Goal: Task Accomplishment & Management: Use online tool/utility

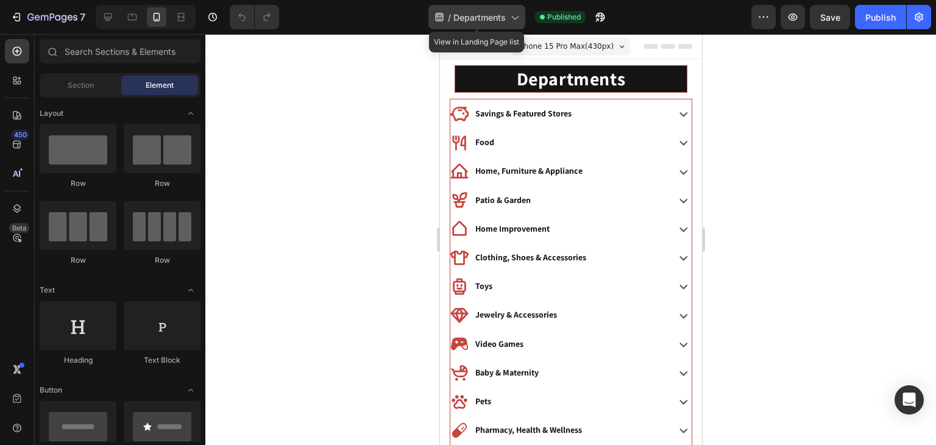
click at [483, 18] on span "Departments" at bounding box center [479, 17] width 52 height 13
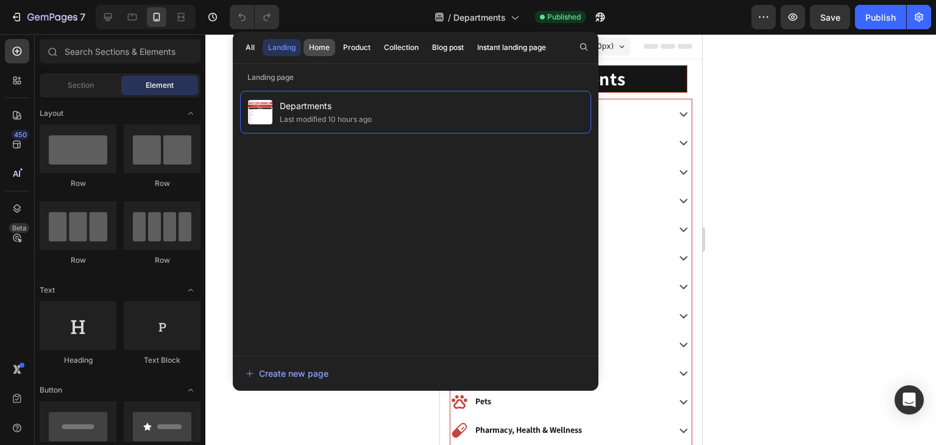
click at [338, 54] on button "Home" at bounding box center [357, 47] width 38 height 17
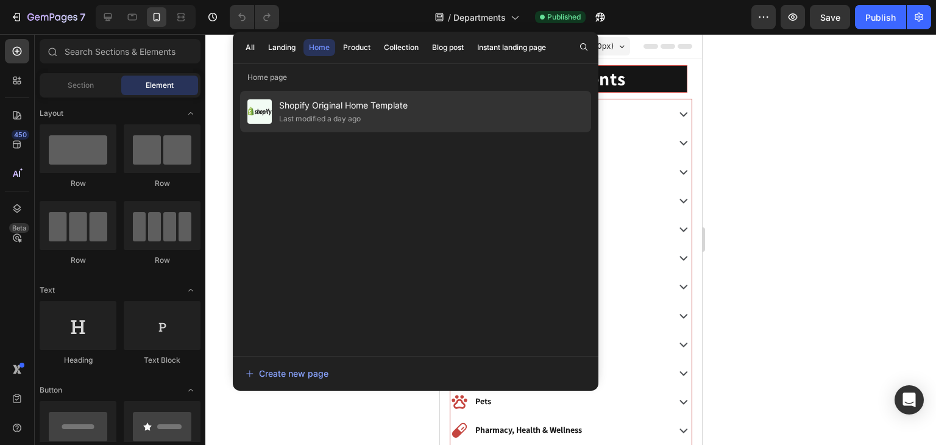
click at [308, 104] on span "Shopify Original Home Template" at bounding box center [343, 105] width 129 height 15
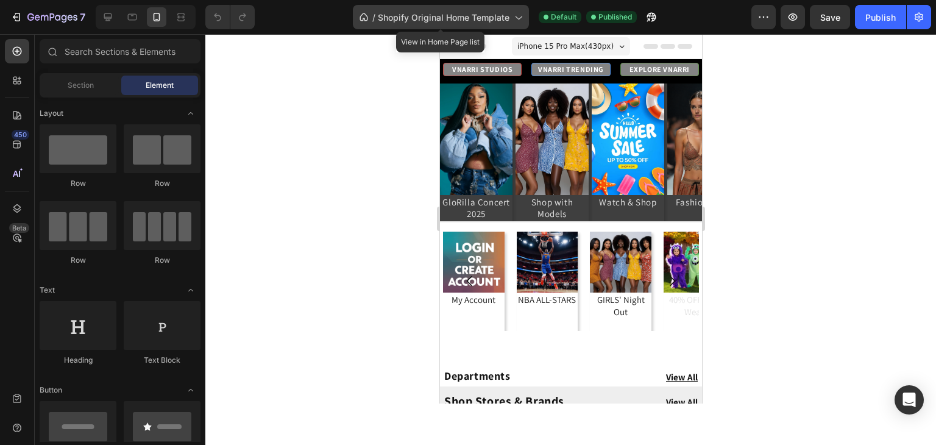
click at [381, 25] on div "/ Shopify Original Home Template" at bounding box center [441, 17] width 176 height 24
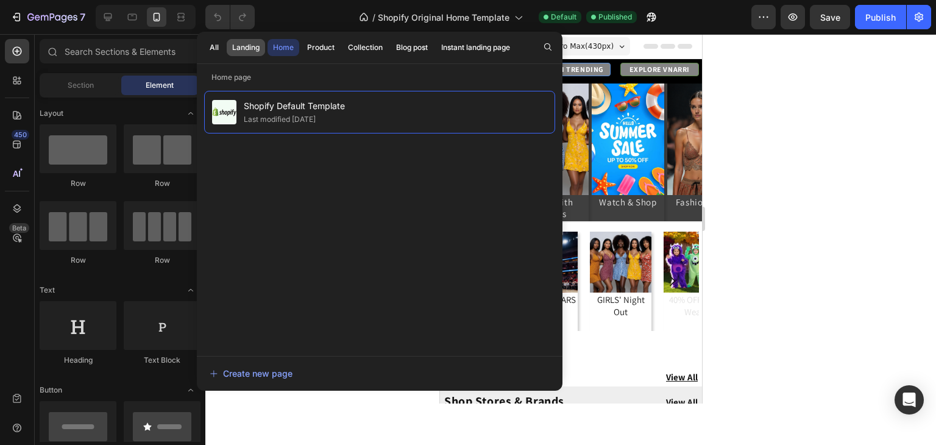
click at [249, 44] on div "Landing" at bounding box center [245, 47] width 27 height 11
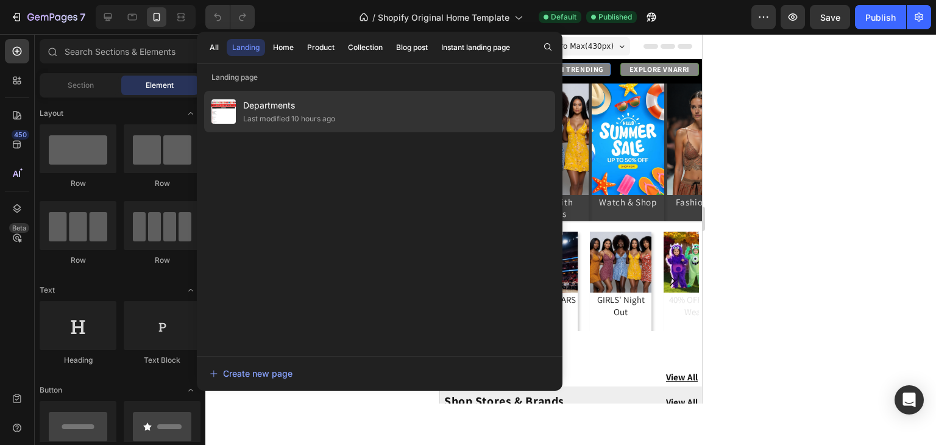
click at [258, 98] on span "Departments" at bounding box center [289, 105] width 92 height 15
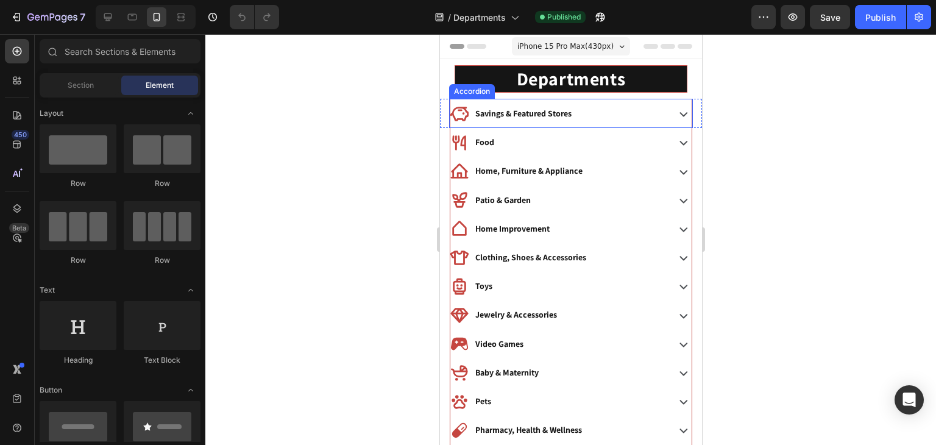
click at [559, 105] on div "Savings & Featured Stores" at bounding box center [523, 113] width 100 height 19
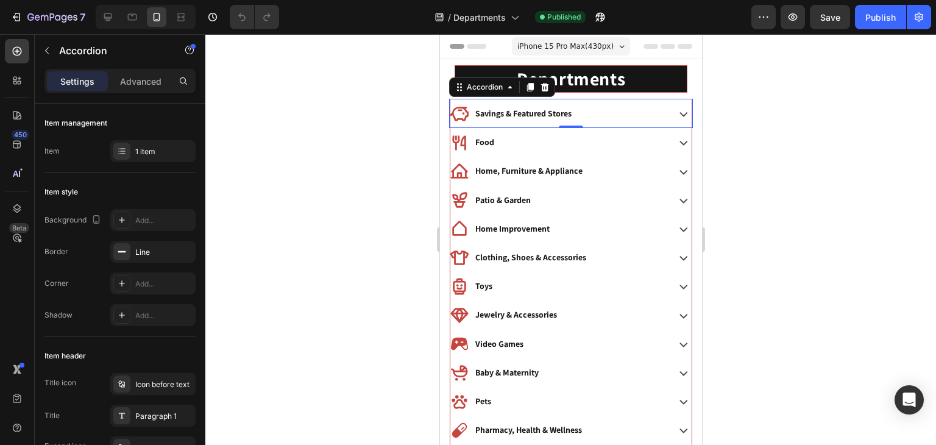
click at [681, 113] on icon at bounding box center [683, 114] width 8 height 4
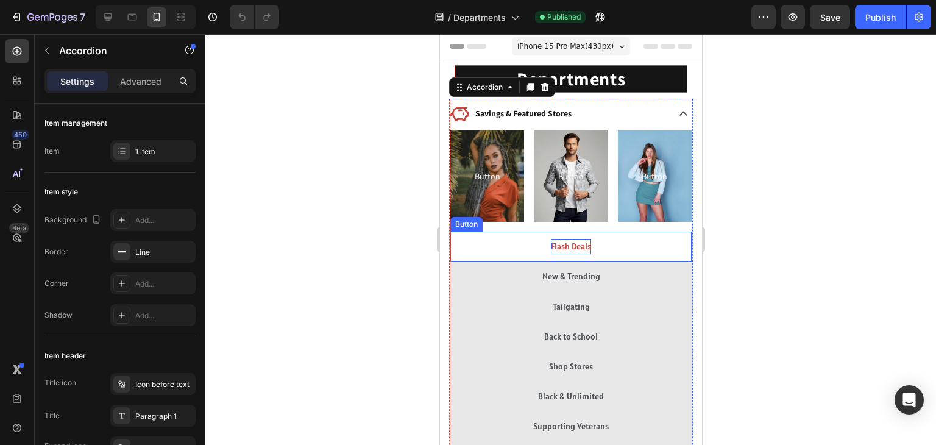
click at [563, 244] on p "Flash Deals" at bounding box center [570, 246] width 40 height 15
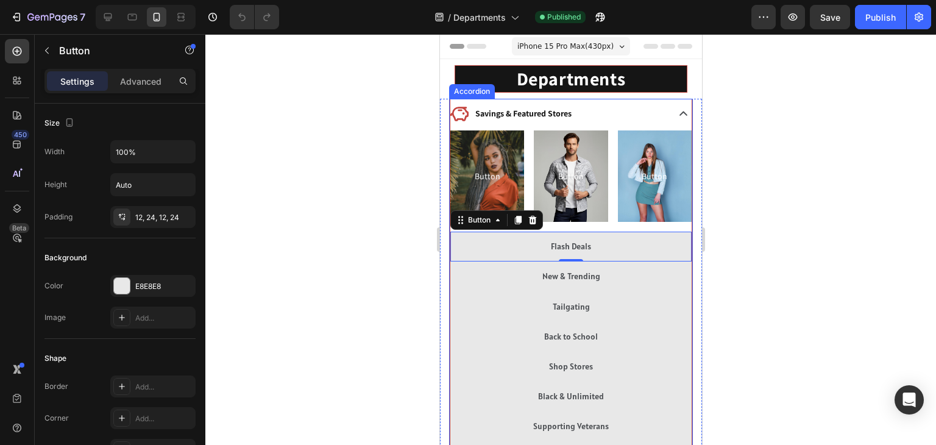
click at [503, 107] on p "Savings & Featured Stores" at bounding box center [523, 113] width 96 height 15
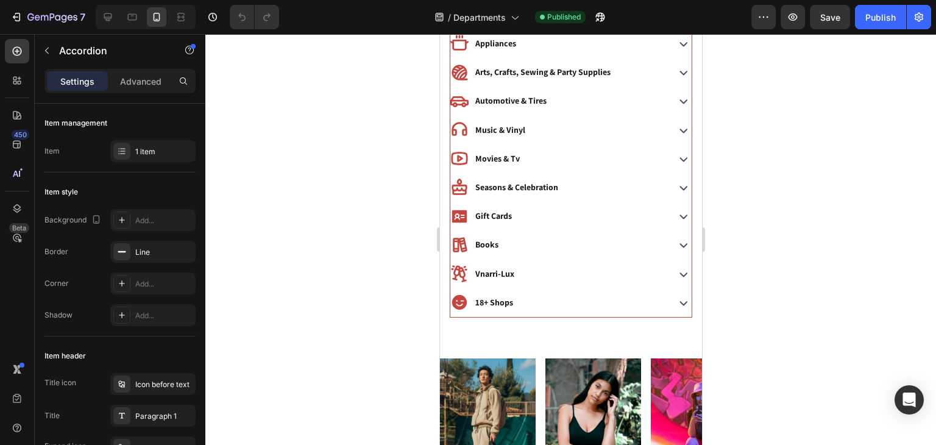
scroll to position [979, 0]
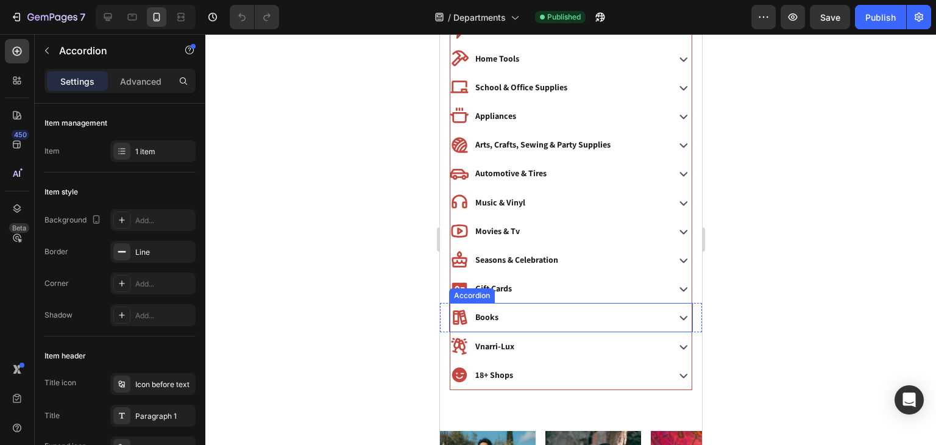
click at [512, 316] on div "Books" at bounding box center [557, 317] width 215 height 19
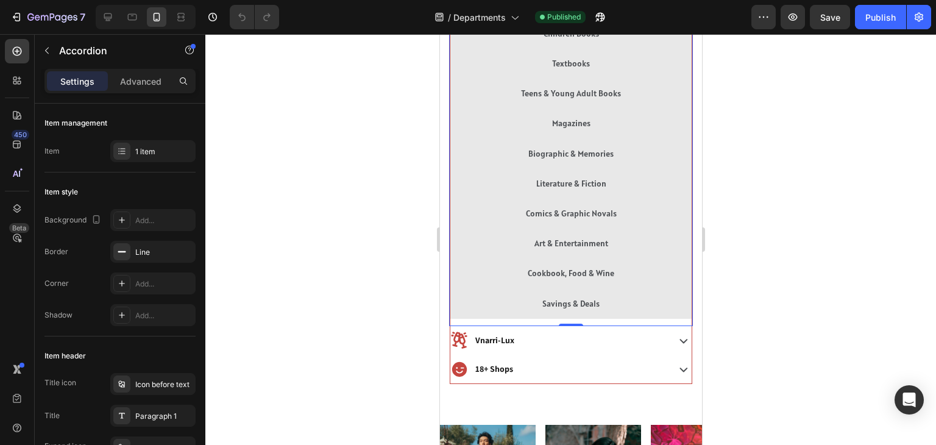
scroll to position [1495, 0]
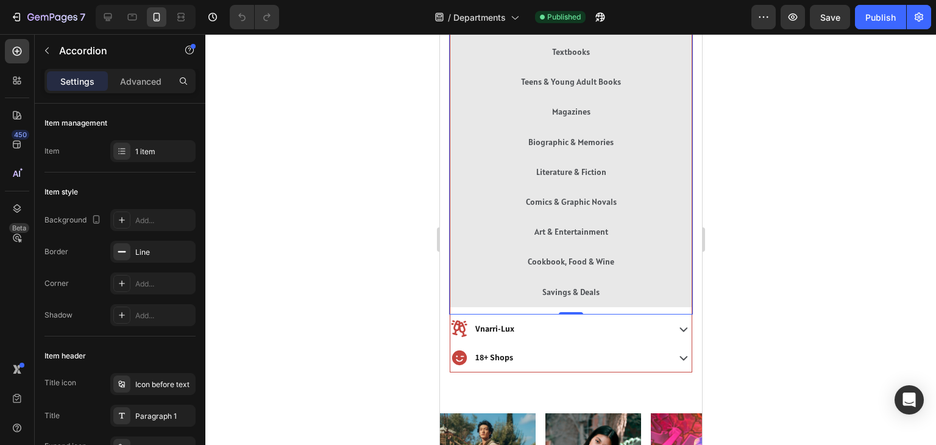
click at [746, 210] on div at bounding box center [570, 239] width 731 height 411
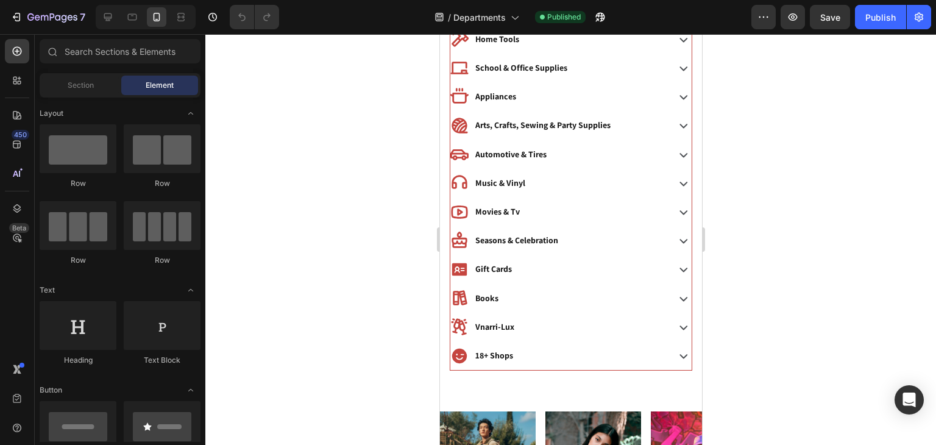
scroll to position [593, 0]
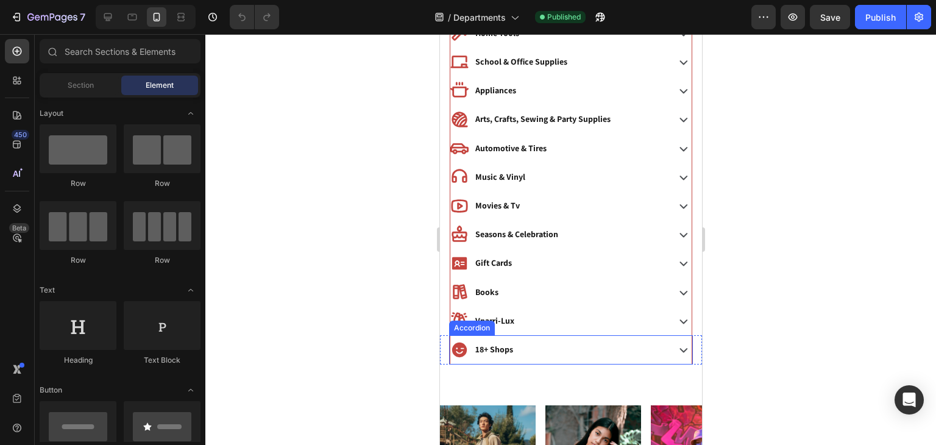
click at [526, 346] on div "18+ Shops" at bounding box center [557, 349] width 215 height 19
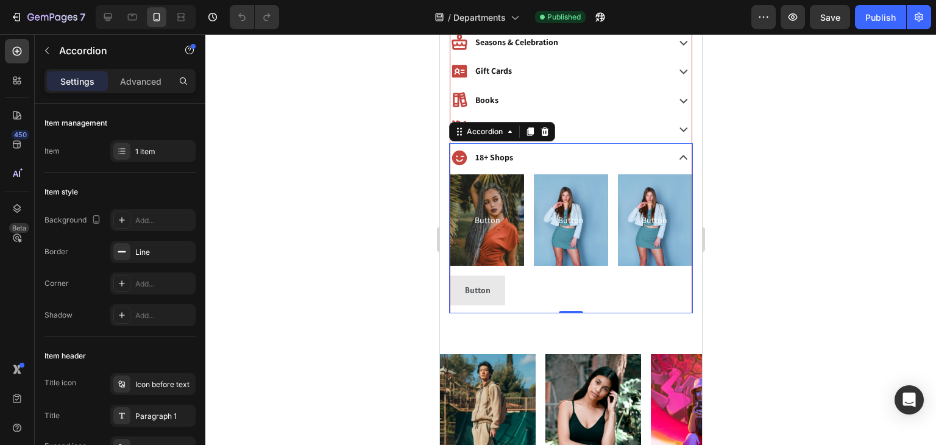
scroll to position [662, 0]
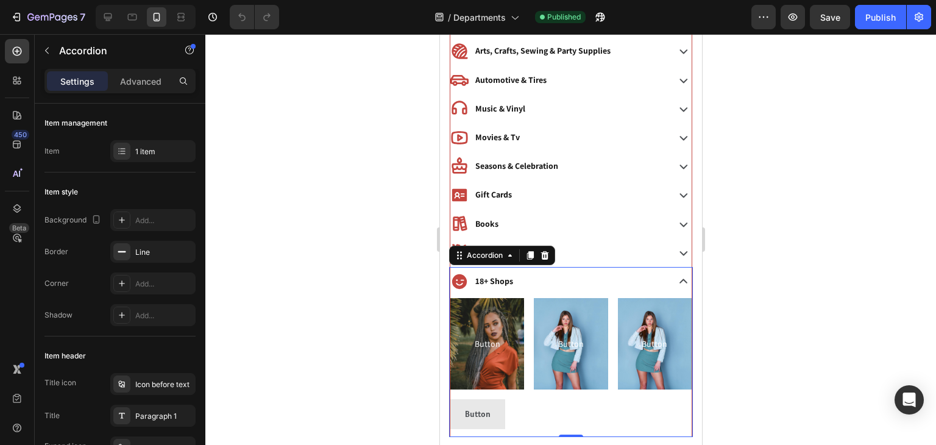
click at [530, 274] on div "18+ Shops" at bounding box center [557, 281] width 215 height 19
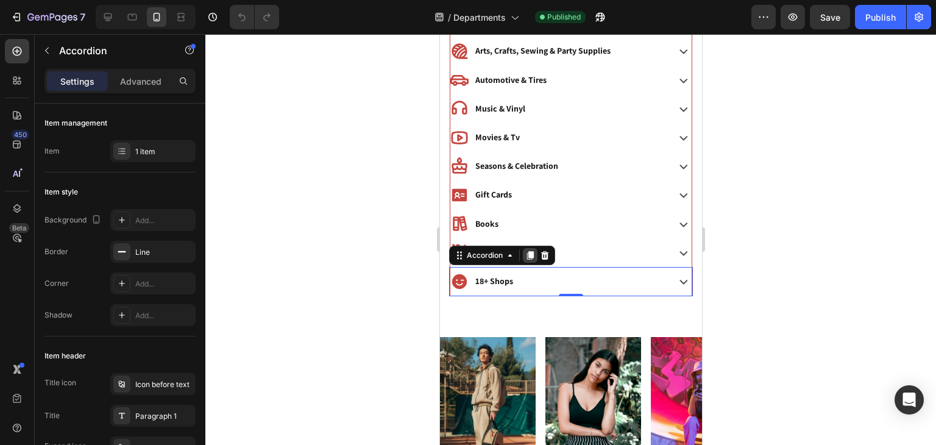
click at [528, 257] on div at bounding box center [529, 255] width 15 height 15
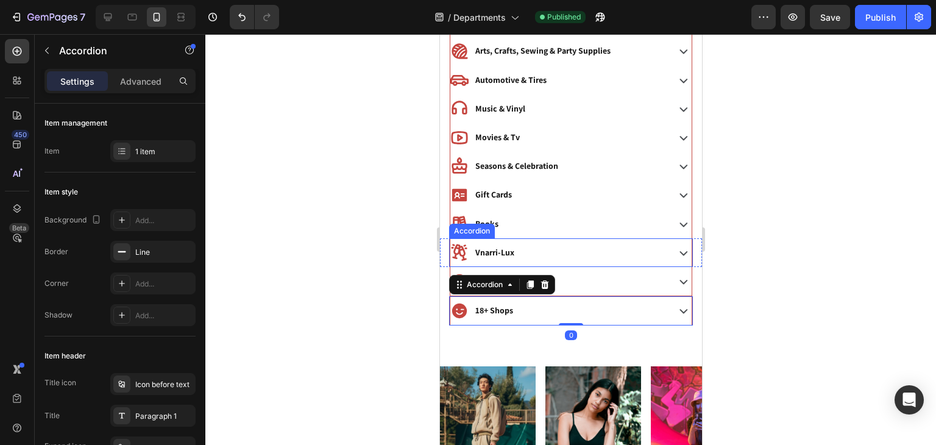
click at [515, 238] on div "Vnarri-Lux" at bounding box center [570, 252] width 241 height 29
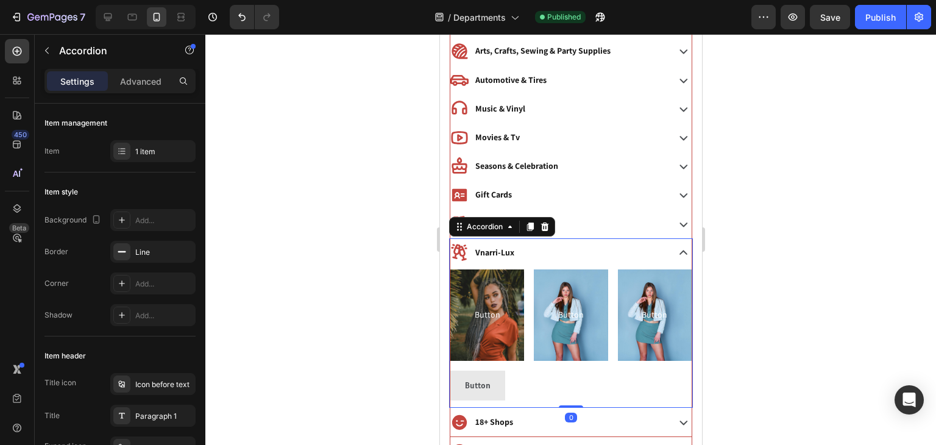
click at [515, 247] on div "Vnarri-Lux" at bounding box center [557, 252] width 215 height 19
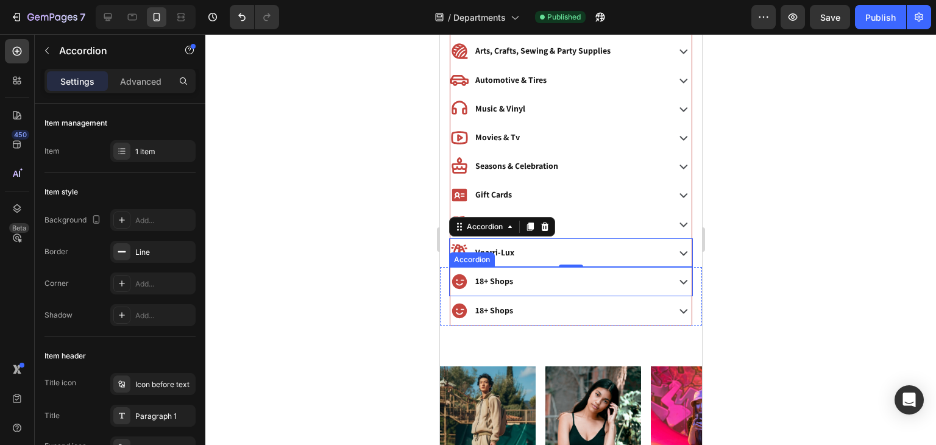
click at [493, 275] on p "18+ Shops" at bounding box center [494, 281] width 38 height 15
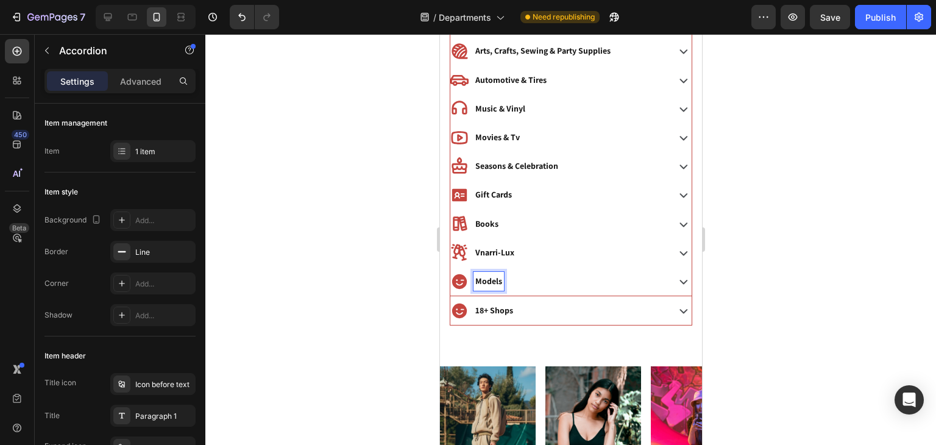
click at [725, 290] on div at bounding box center [570, 239] width 731 height 411
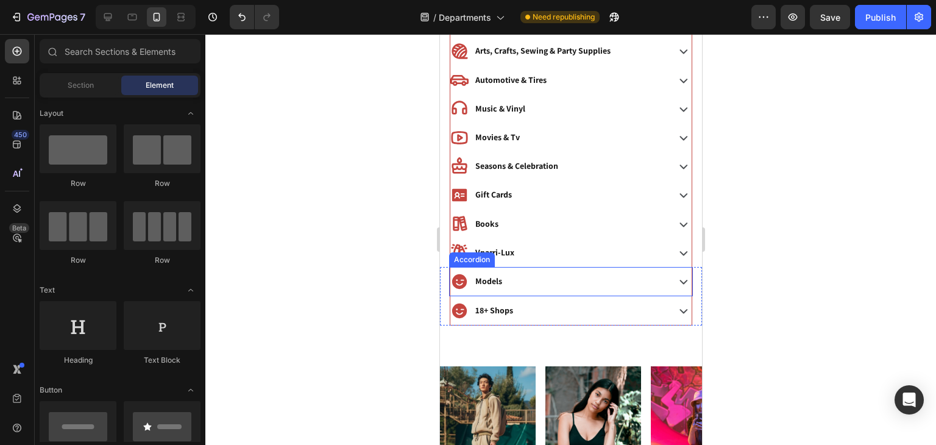
click at [572, 272] on div "Models" at bounding box center [557, 281] width 215 height 19
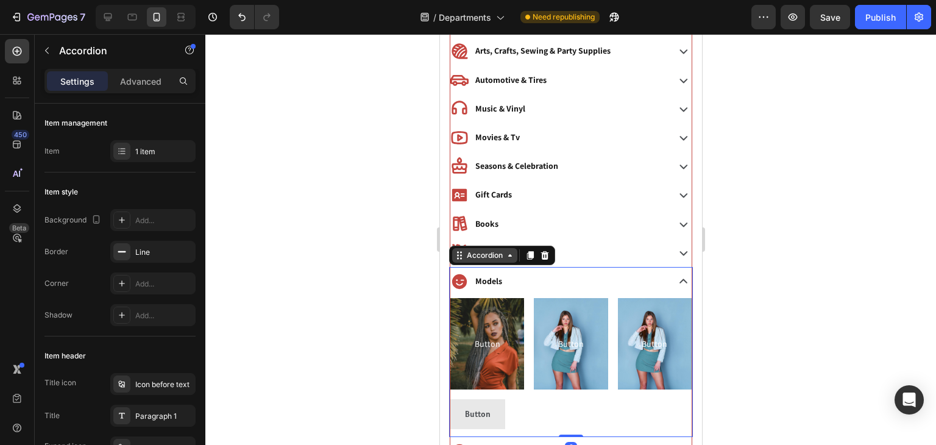
click at [484, 258] on div "Accordion" at bounding box center [483, 255] width 65 height 15
click at [527, 253] on icon at bounding box center [530, 255] width 10 height 10
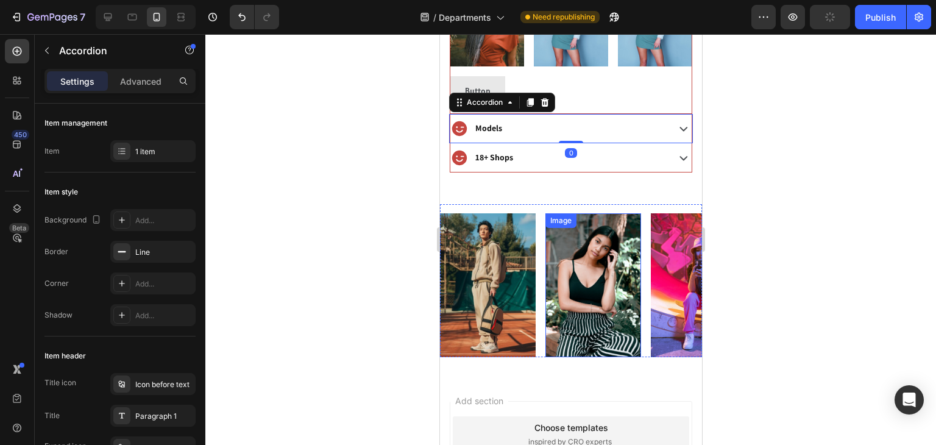
scroll to position [924, 0]
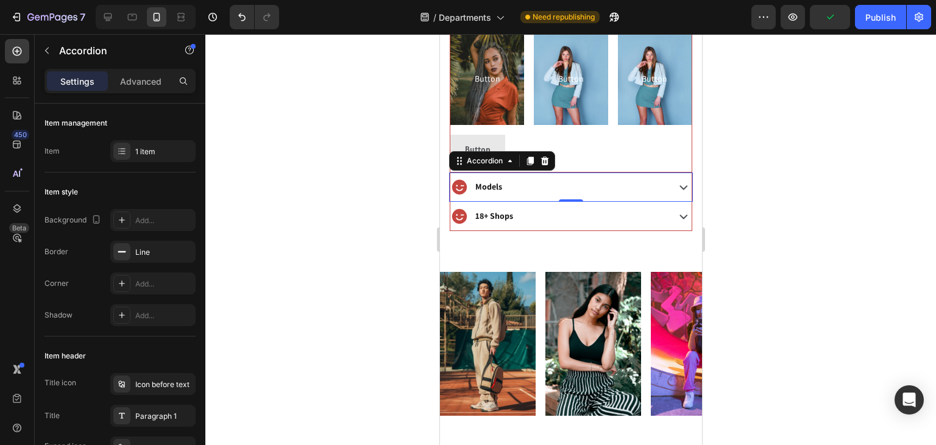
click at [486, 182] on p "Models" at bounding box center [488, 186] width 27 height 15
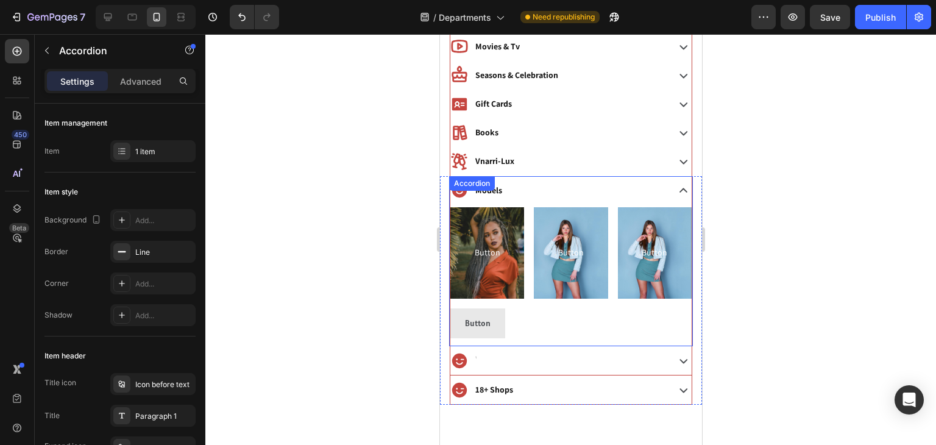
scroll to position [809, 0]
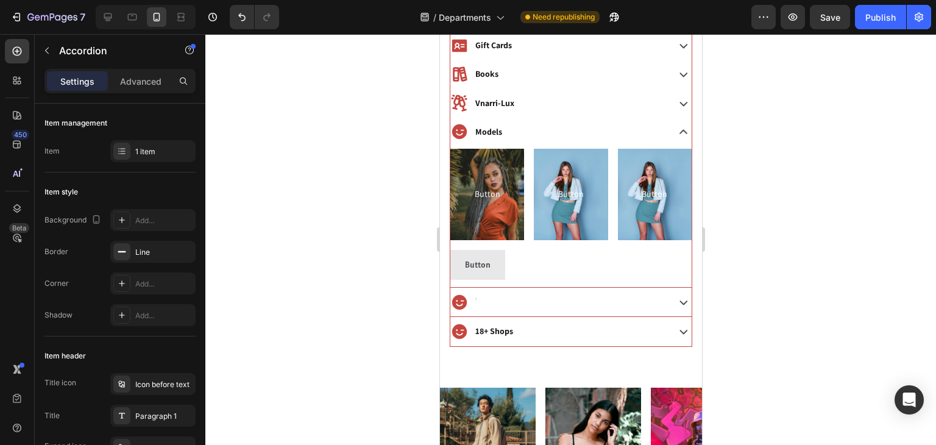
click at [506, 288] on div at bounding box center [570, 302] width 241 height 29
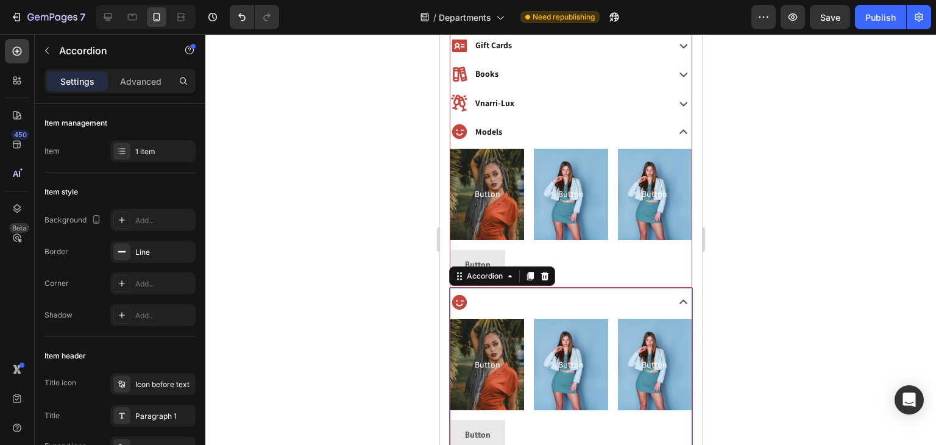
click at [500, 305] on div at bounding box center [557, 301] width 215 height 19
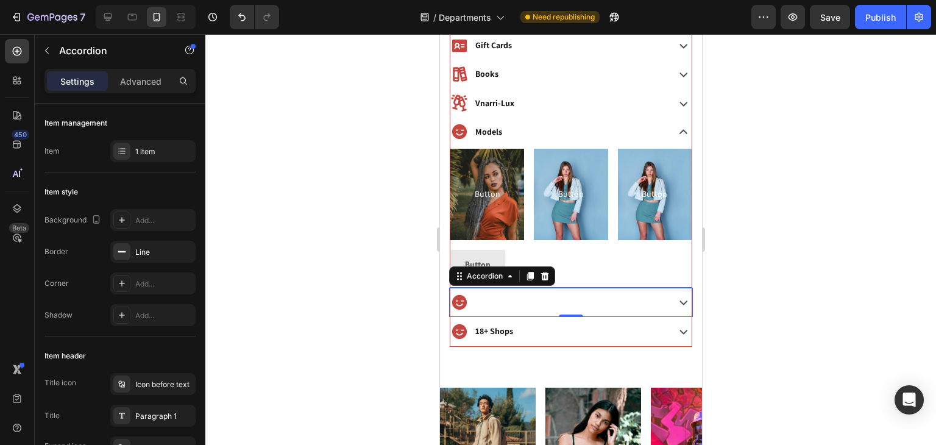
click at [473, 299] on div "Rich Text Editor. Editing area: main" at bounding box center [475, 301] width 4 height 19
click at [475, 300] on div "Rich Text Editor. Editing area: main" at bounding box center [475, 301] width 4 height 19
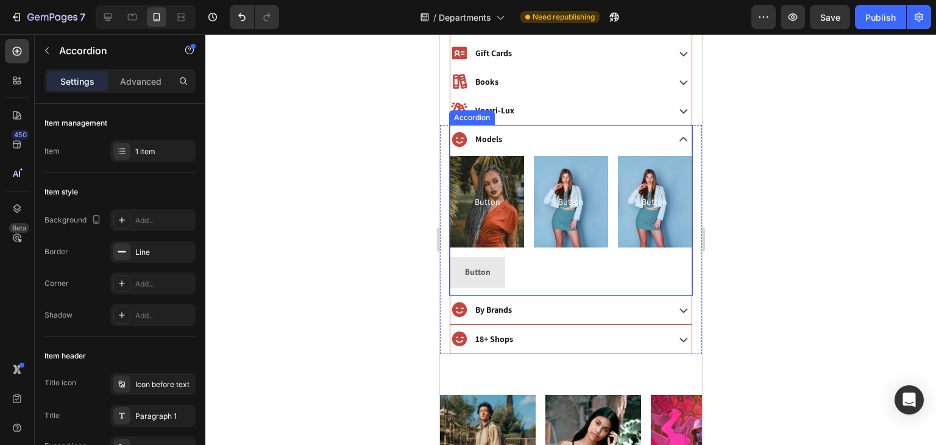
click at [591, 133] on div "Models" at bounding box center [557, 139] width 215 height 19
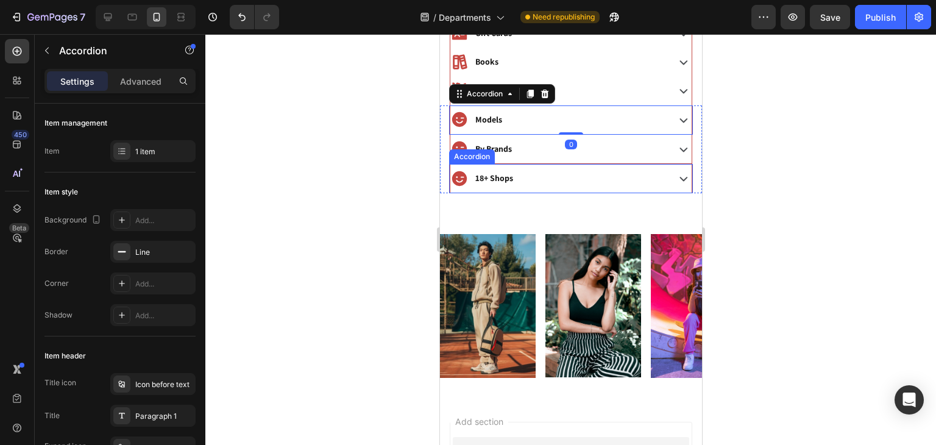
scroll to position [755, 0]
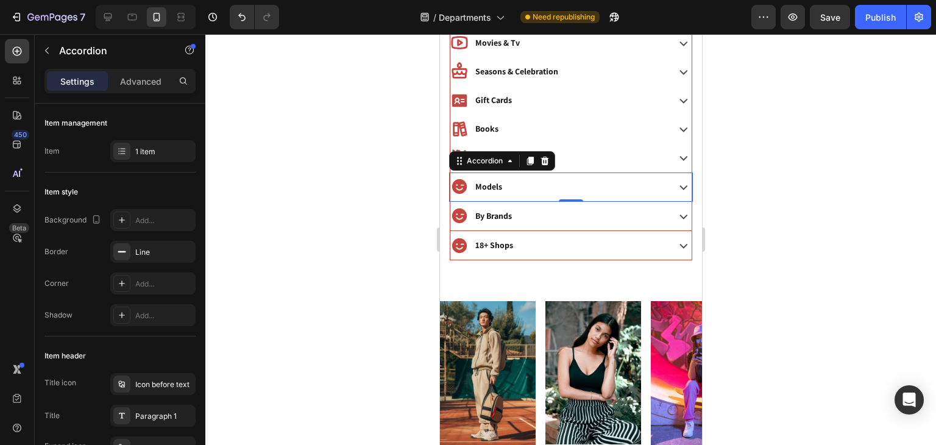
click at [713, 196] on div at bounding box center [570, 239] width 731 height 411
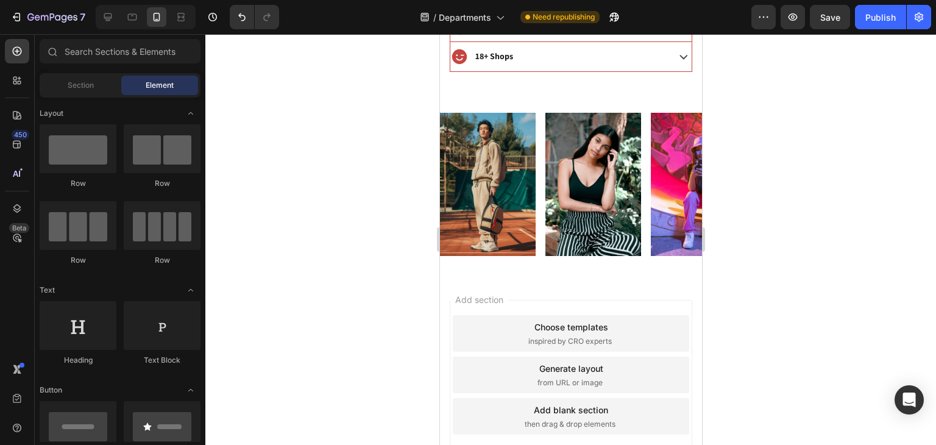
scroll to position [719, 0]
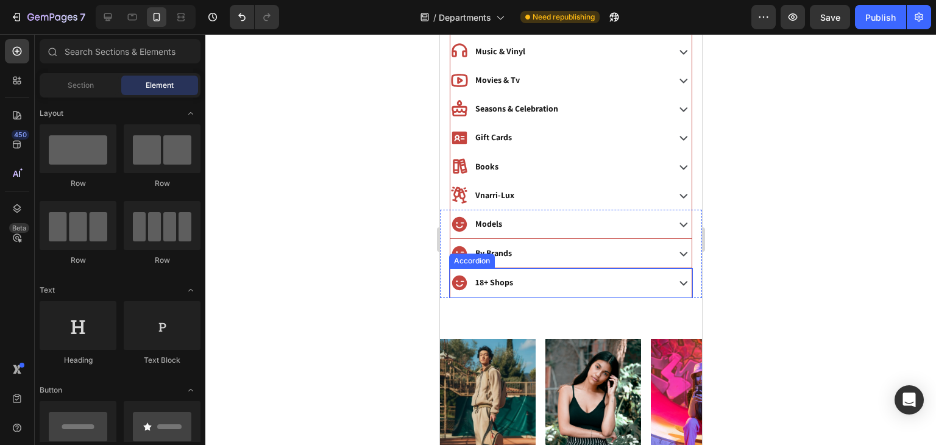
click at [520, 276] on div "18+ Shops" at bounding box center [557, 282] width 215 height 19
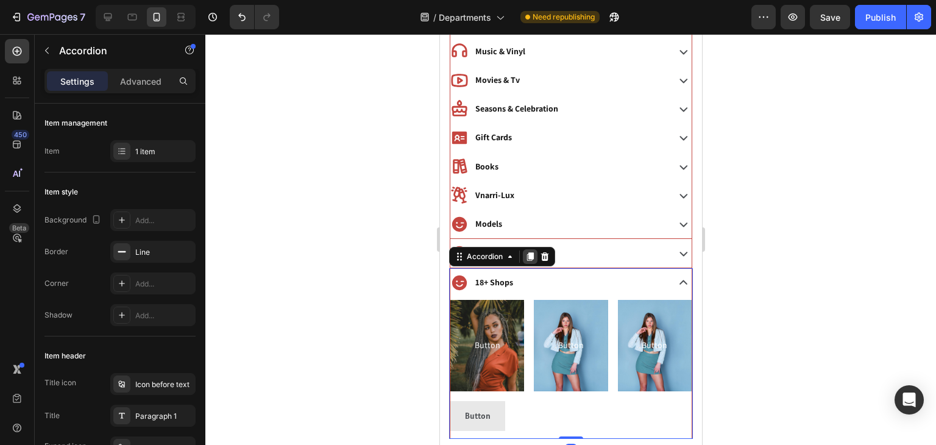
click at [528, 253] on icon at bounding box center [529, 257] width 7 height 9
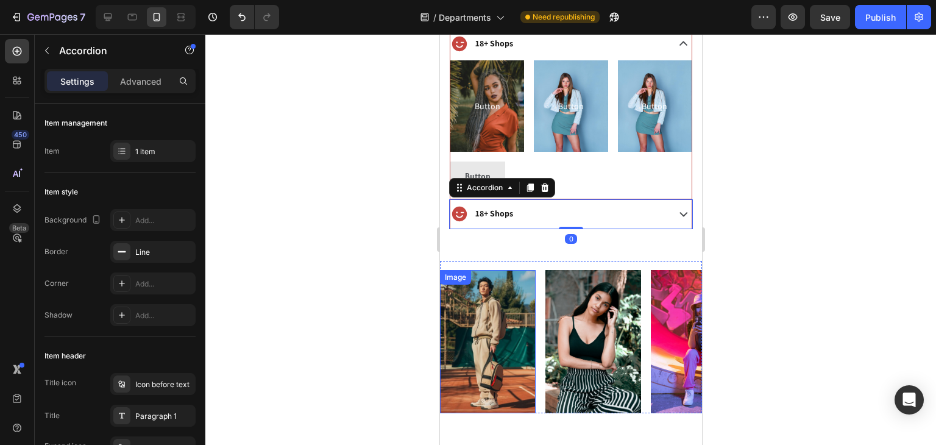
scroll to position [930, 0]
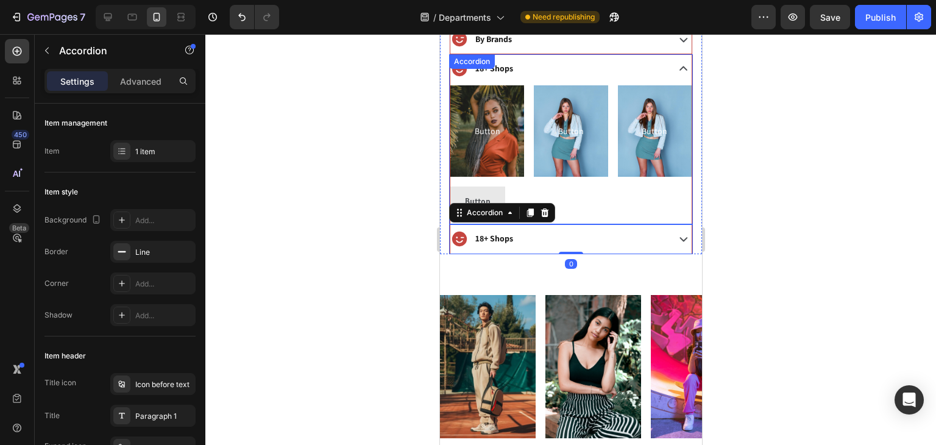
click at [494, 69] on div "18+ Shops Button Button Button Button Button Button Row Button Button Accordion" at bounding box center [570, 139] width 244 height 170
click at [492, 67] on div "Accordion" at bounding box center [471, 61] width 41 height 11
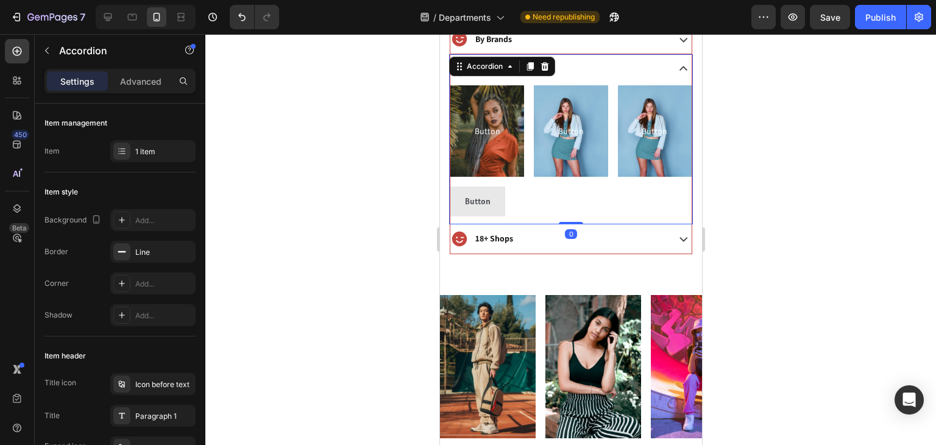
click at [494, 69] on div "Accordion" at bounding box center [484, 66] width 41 height 11
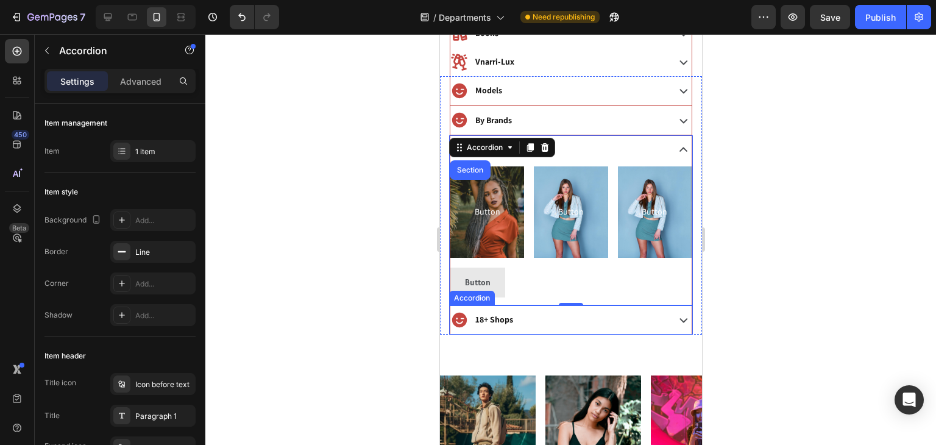
scroll to position [848, 0]
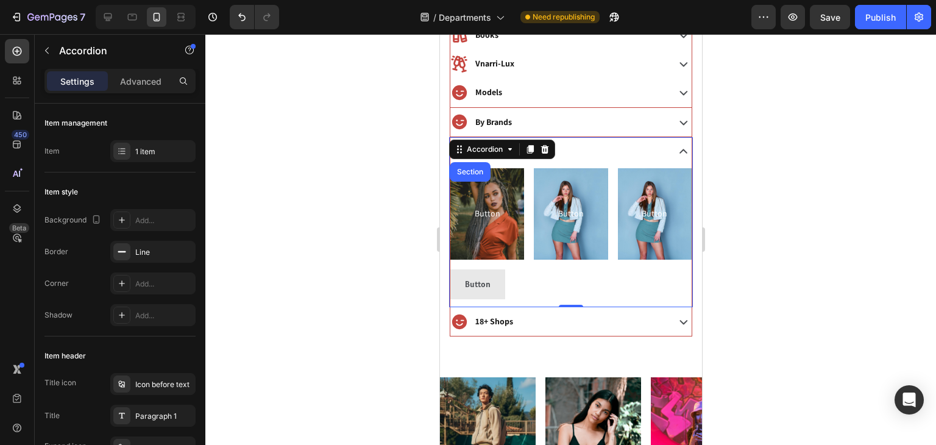
click at [716, 157] on div at bounding box center [570, 239] width 731 height 411
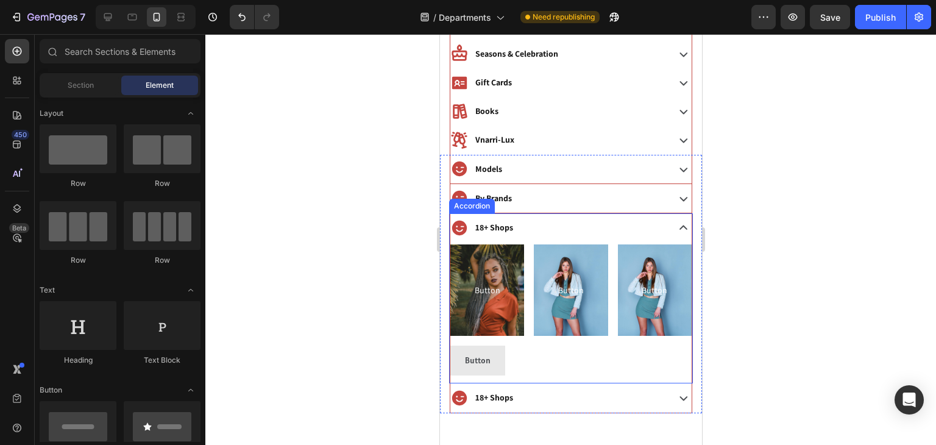
scroll to position [774, 0]
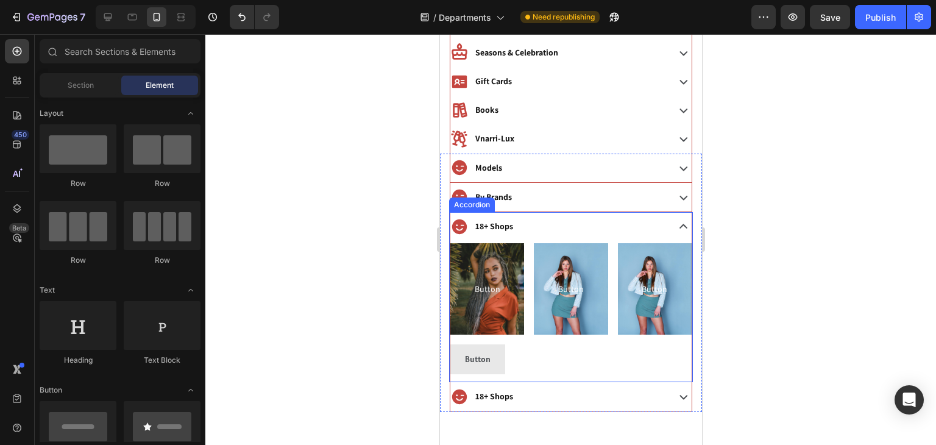
click at [502, 225] on p "18+ Shops" at bounding box center [494, 226] width 38 height 15
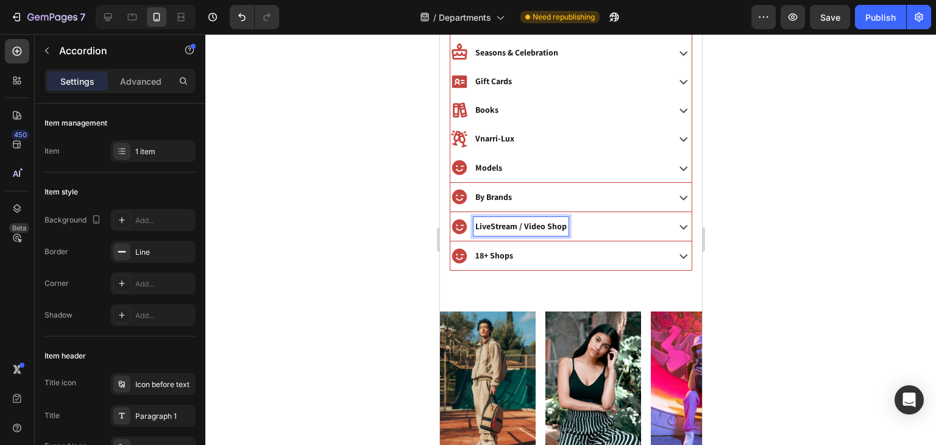
click at [746, 183] on div at bounding box center [570, 239] width 731 height 411
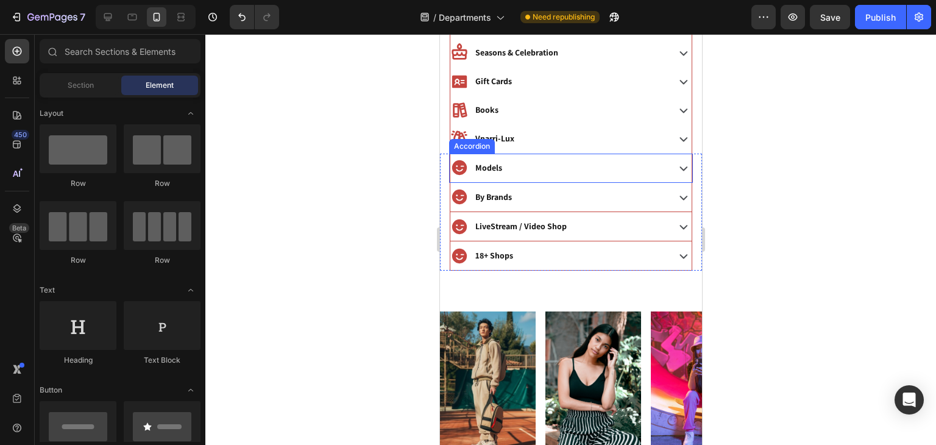
click at [455, 170] on icon at bounding box center [458, 167] width 15 height 15
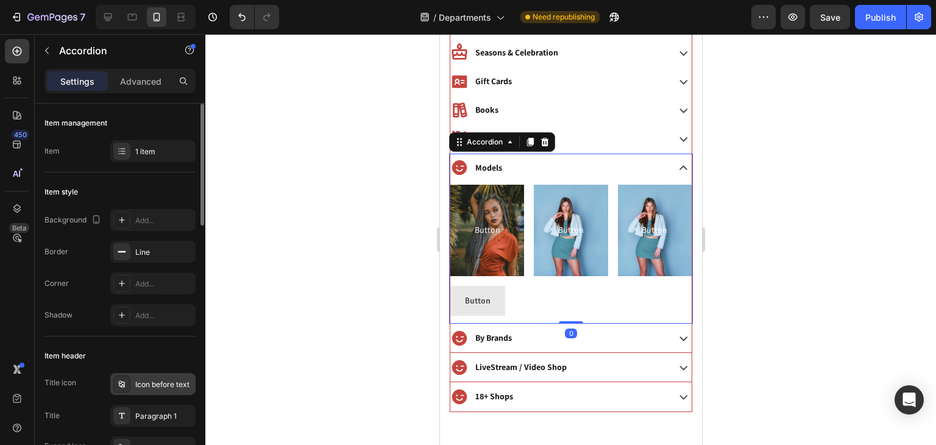
click at [155, 391] on div "Icon before text" at bounding box center [152, 384] width 85 height 22
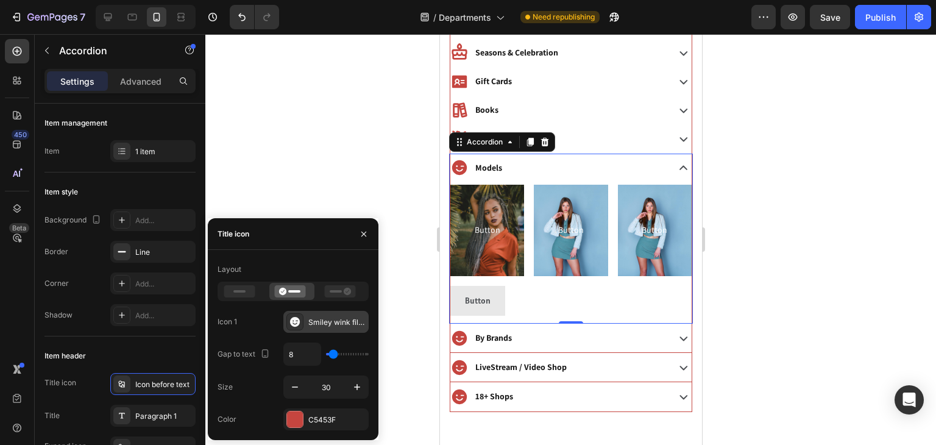
click at [309, 319] on div "Smiley wink filled" at bounding box center [336, 322] width 57 height 11
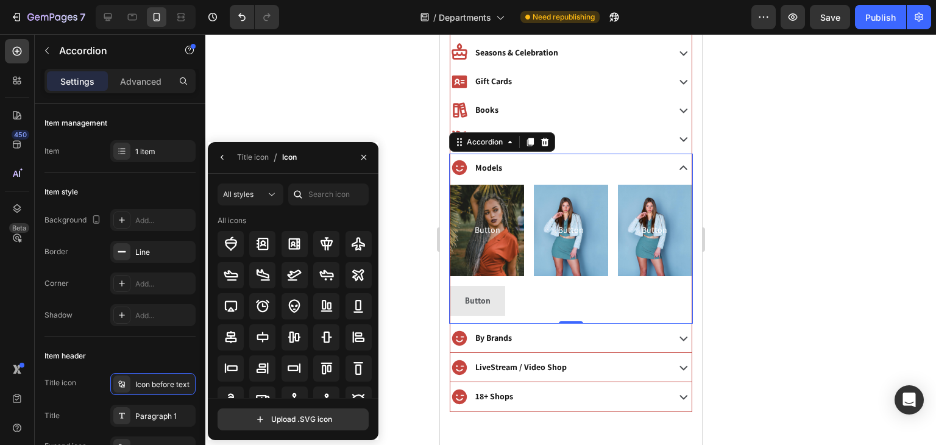
click at [307, 202] on div at bounding box center [297, 194] width 19 height 22
click at [313, 199] on input "text" at bounding box center [328, 194] width 80 height 22
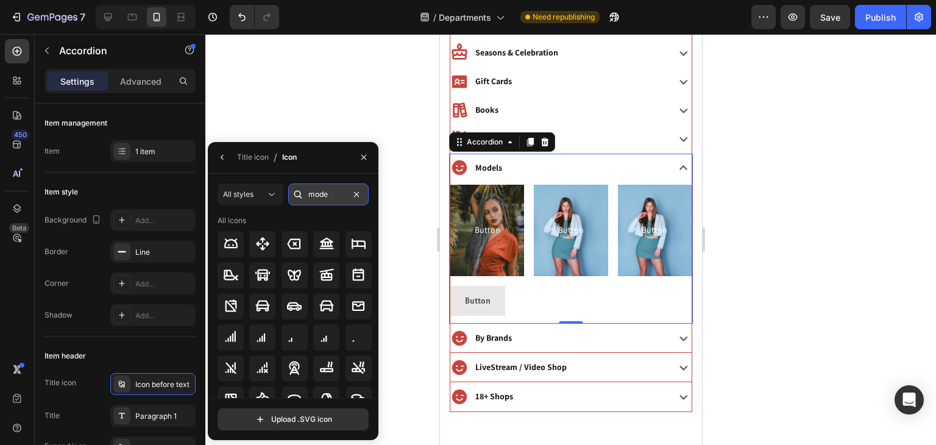
type input "model"
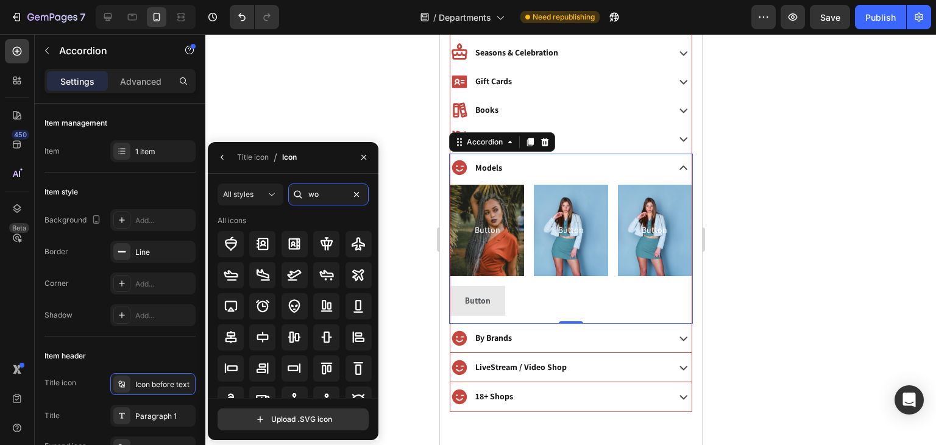
type input "wor"
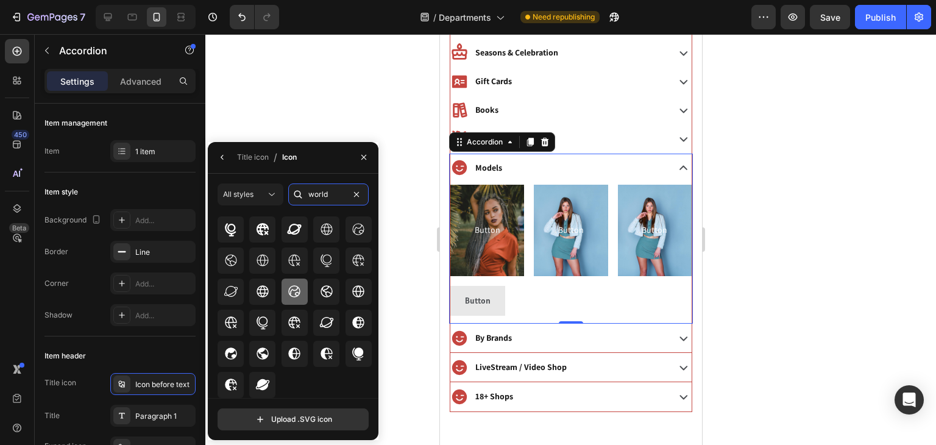
scroll to position [0, 0]
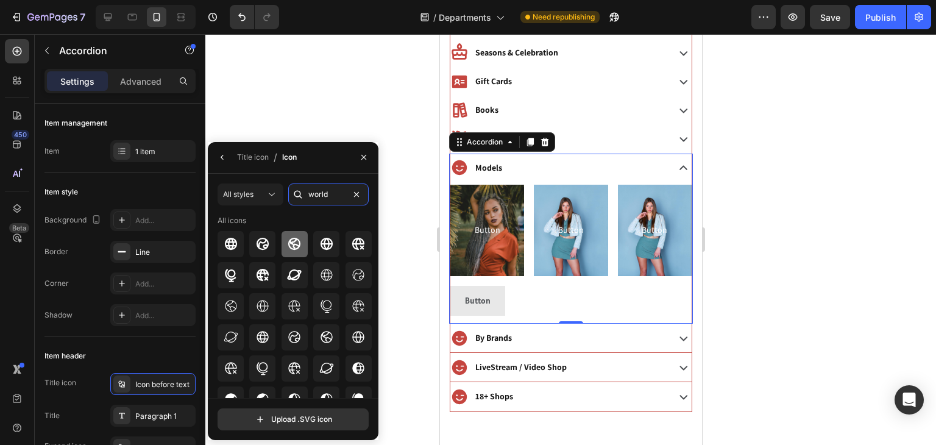
type input "world"
click at [287, 247] on icon at bounding box center [294, 243] width 15 height 15
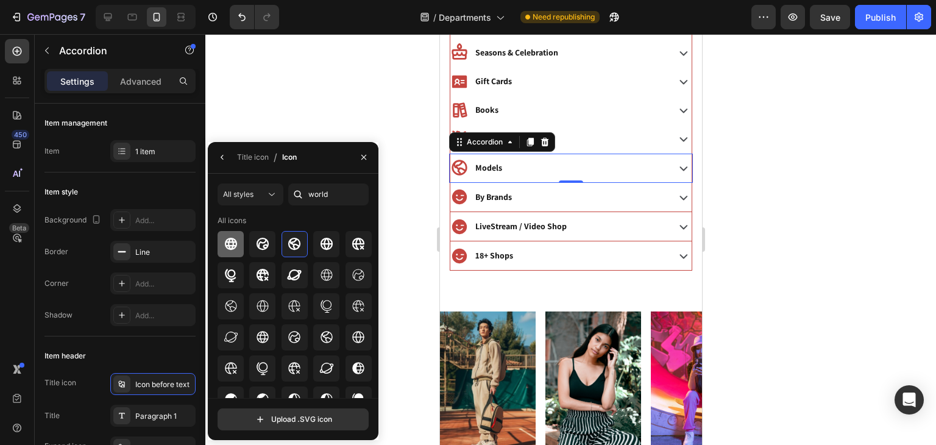
click at [242, 244] on div at bounding box center [231, 244] width 26 height 26
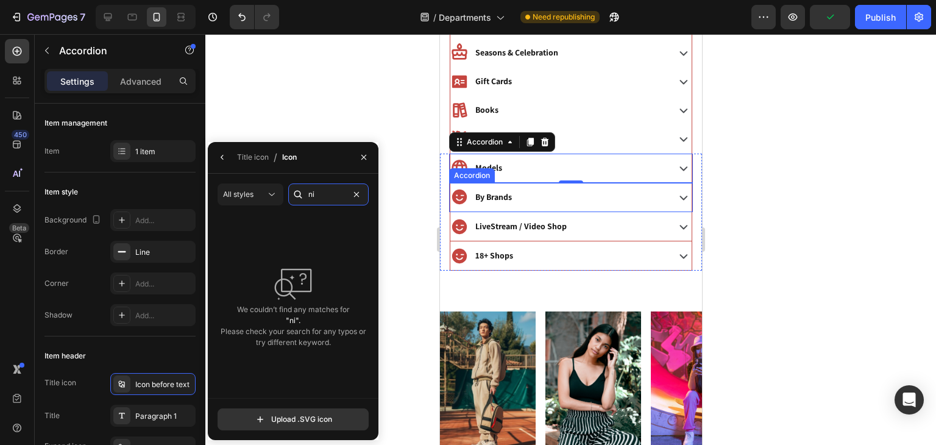
type input "n"
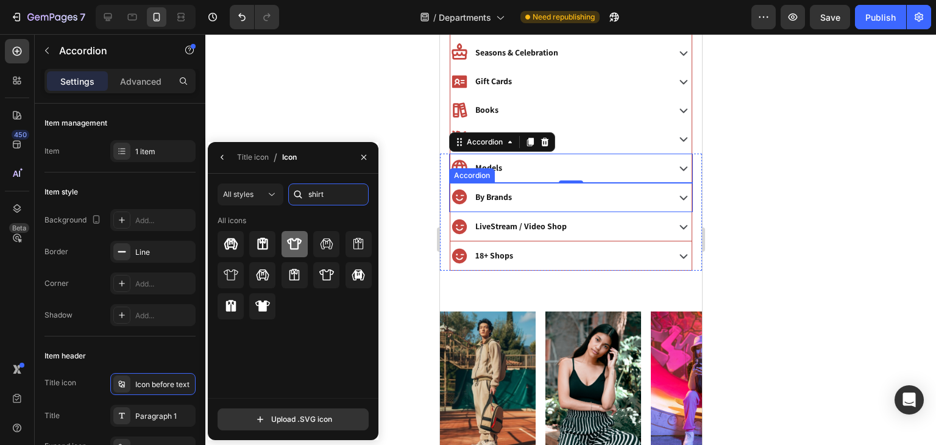
type input "shirt"
click at [299, 252] on div at bounding box center [294, 244] width 26 height 26
click at [299, 240] on icon at bounding box center [294, 244] width 15 height 12
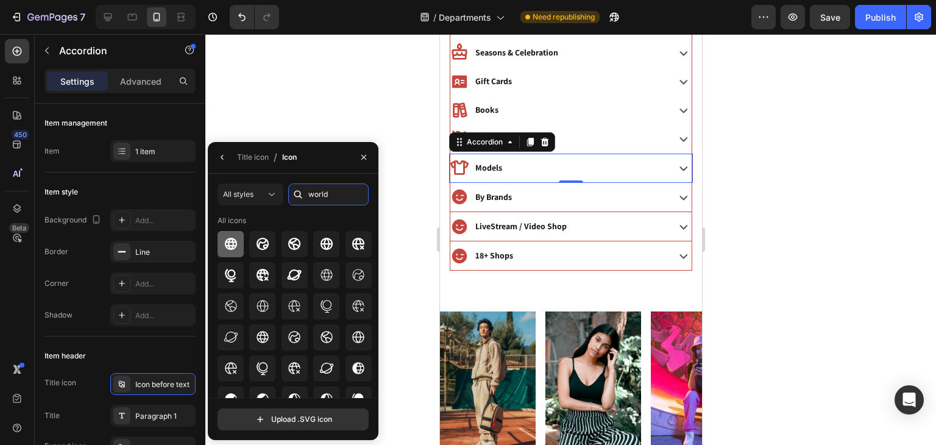
type input "world"
click at [225, 246] on icon at bounding box center [230, 244] width 12 height 12
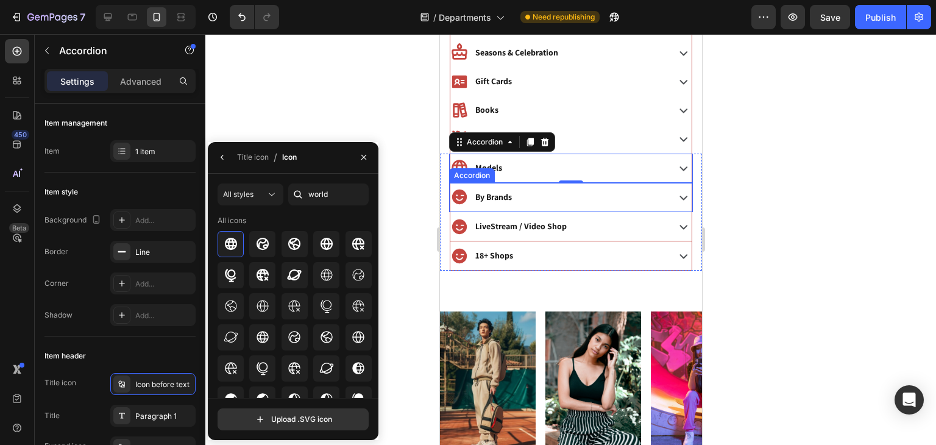
click at [461, 190] on icon at bounding box center [458, 196] width 15 height 15
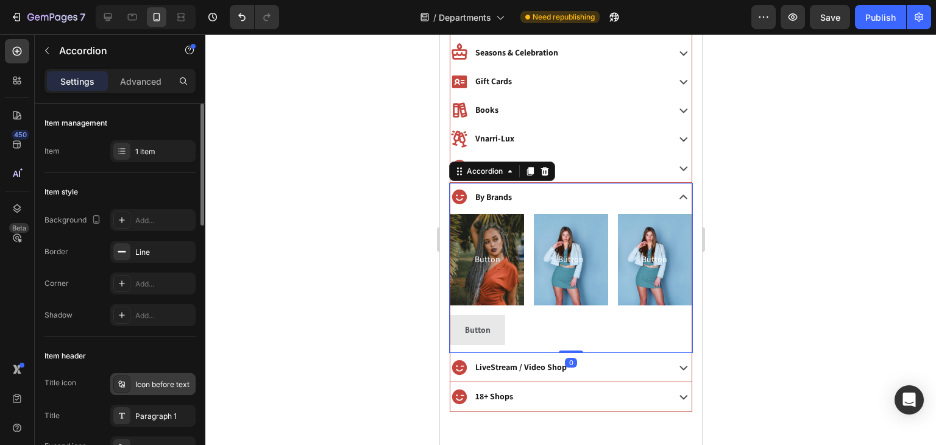
click at [145, 386] on div "Icon before text" at bounding box center [163, 384] width 57 height 11
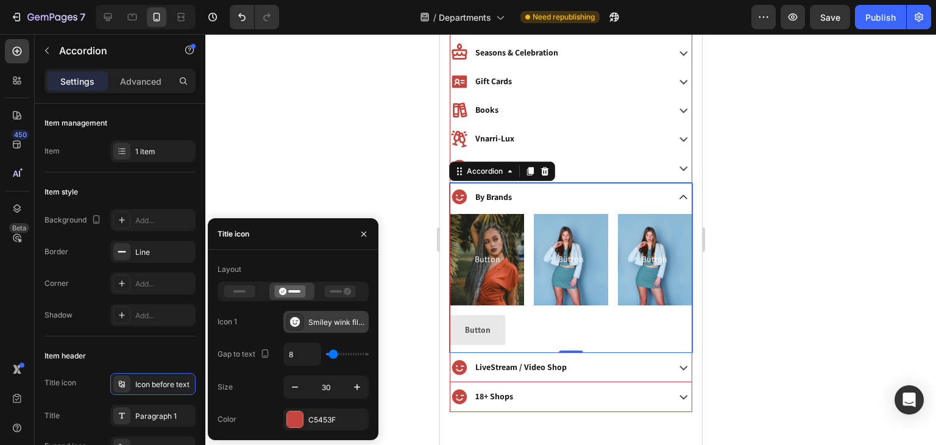
click at [333, 324] on div "Smiley wink filled" at bounding box center [336, 322] width 57 height 11
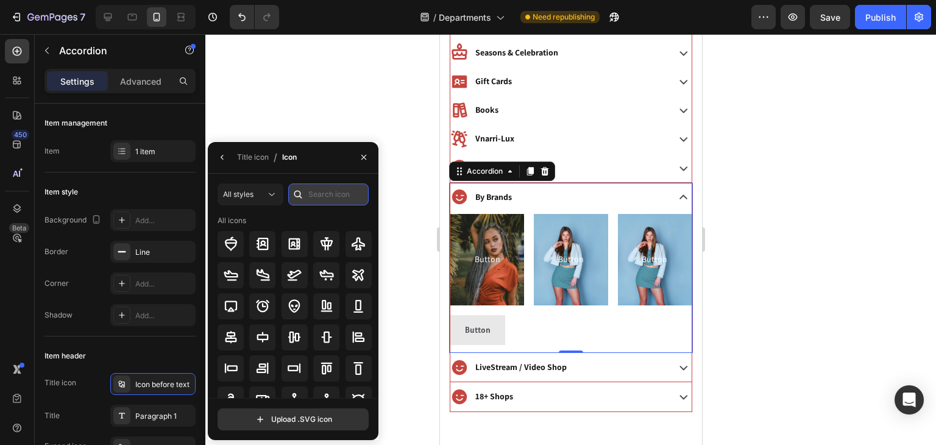
click at [328, 200] on input "text" at bounding box center [328, 194] width 80 height 22
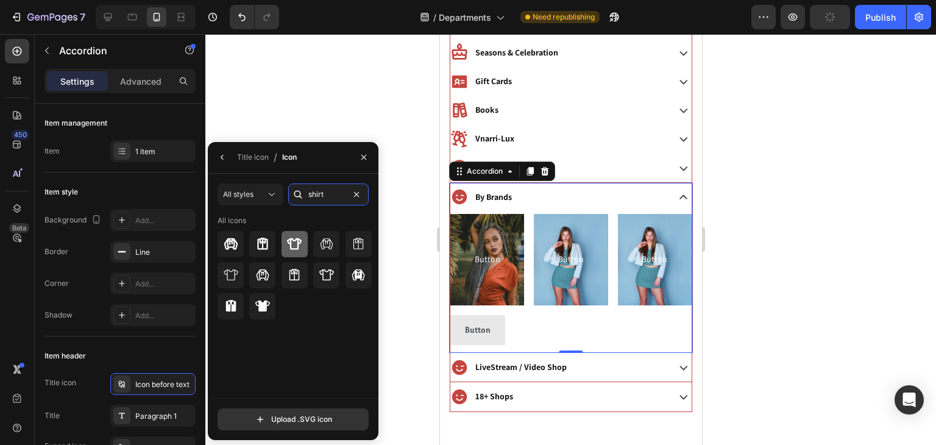
type input "shirt"
click at [289, 236] on icon at bounding box center [294, 243] width 15 height 15
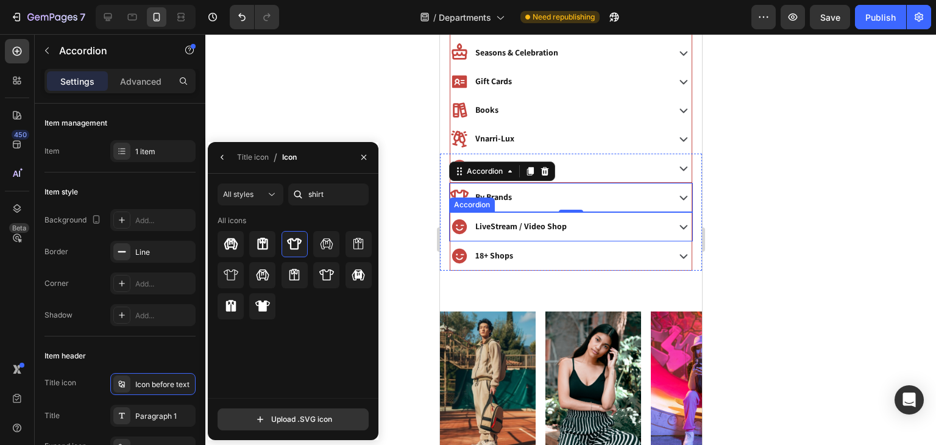
click at [450, 224] on icon at bounding box center [459, 227] width 18 height 18
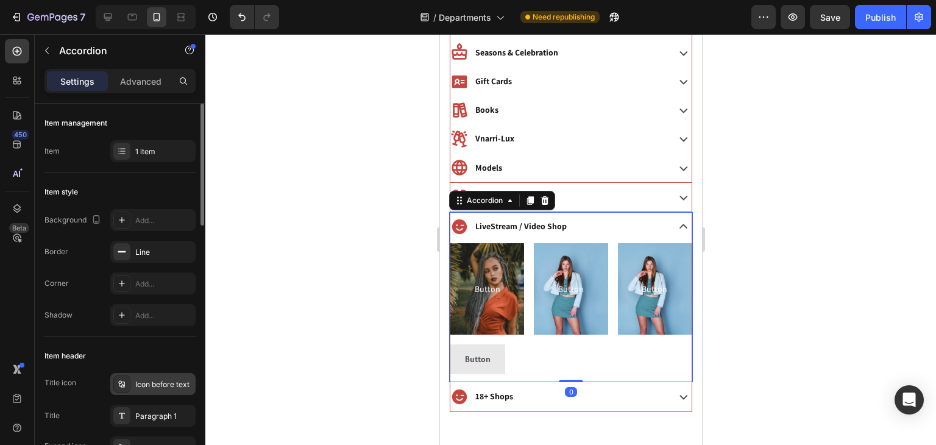
click at [137, 392] on div "Icon before text" at bounding box center [152, 384] width 85 height 22
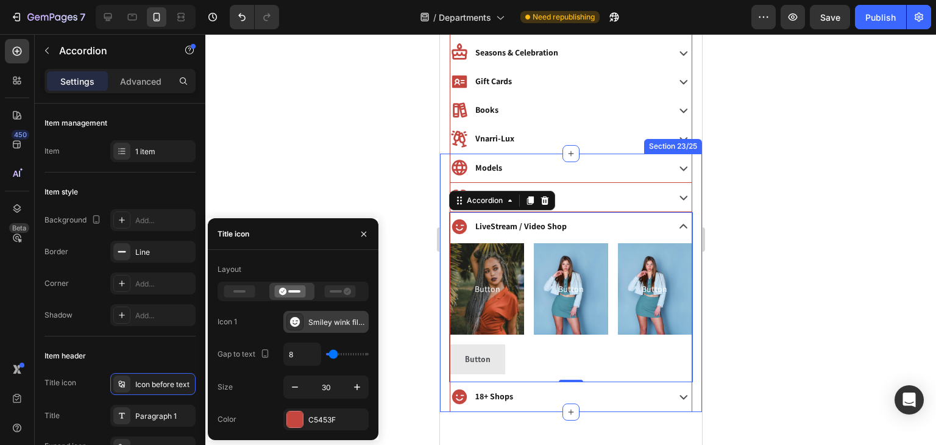
click at [320, 317] on div "Smiley wink filled" at bounding box center [336, 322] width 57 height 11
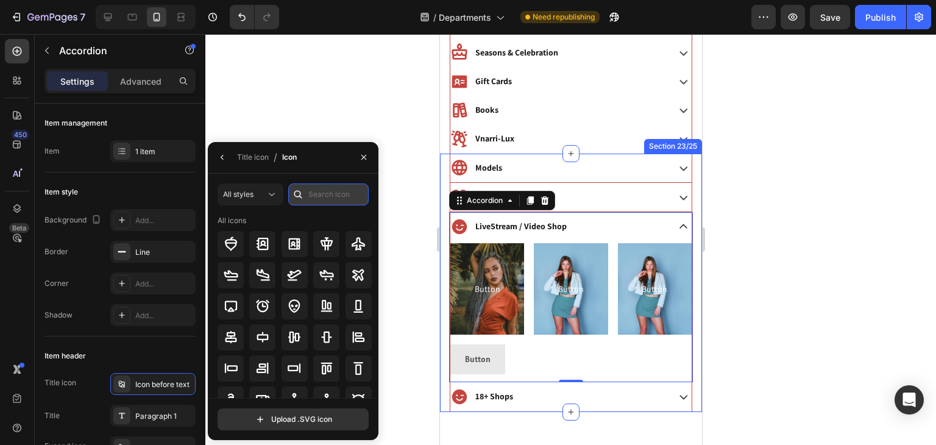
click at [321, 186] on input "text" at bounding box center [328, 194] width 80 height 22
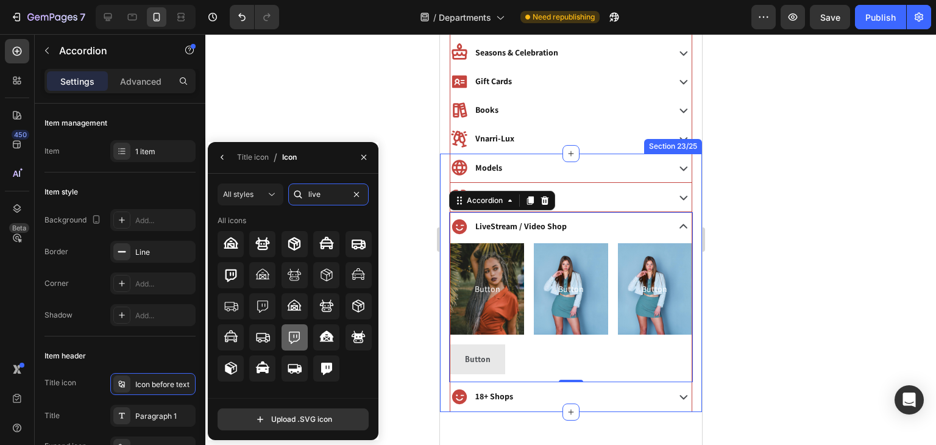
type input "live"
click at [290, 337] on icon at bounding box center [294, 337] width 15 height 15
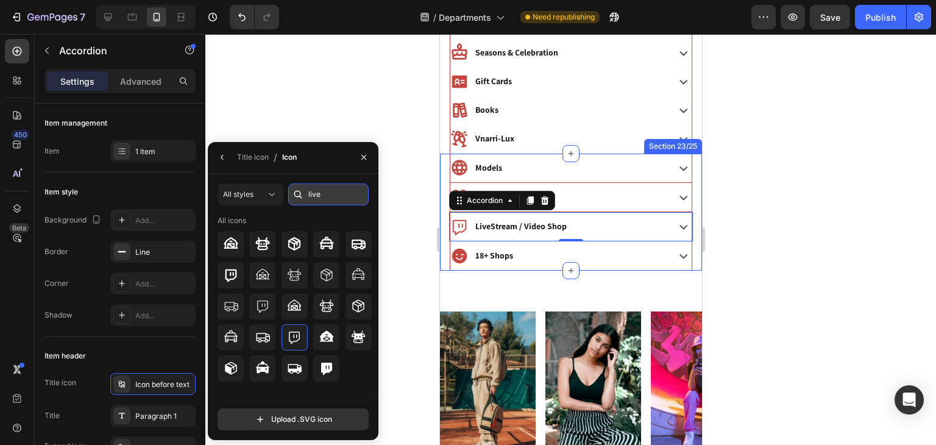
click at [338, 192] on input "live" at bounding box center [328, 194] width 80 height 22
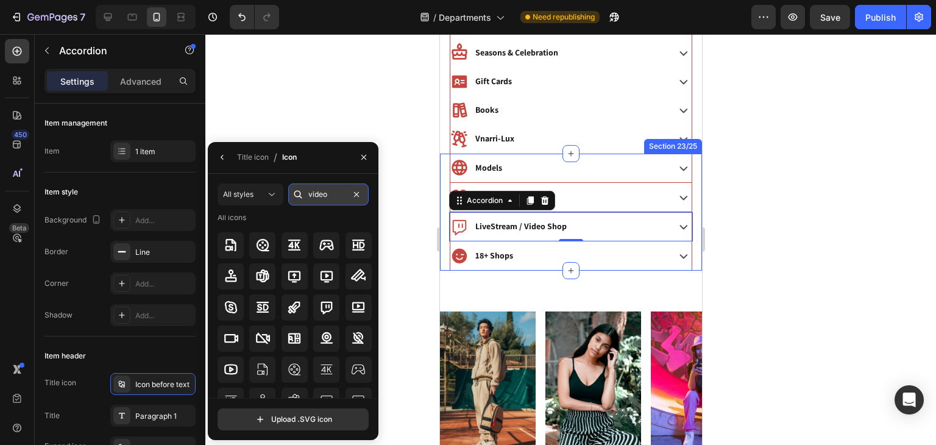
scroll to position [5, 0]
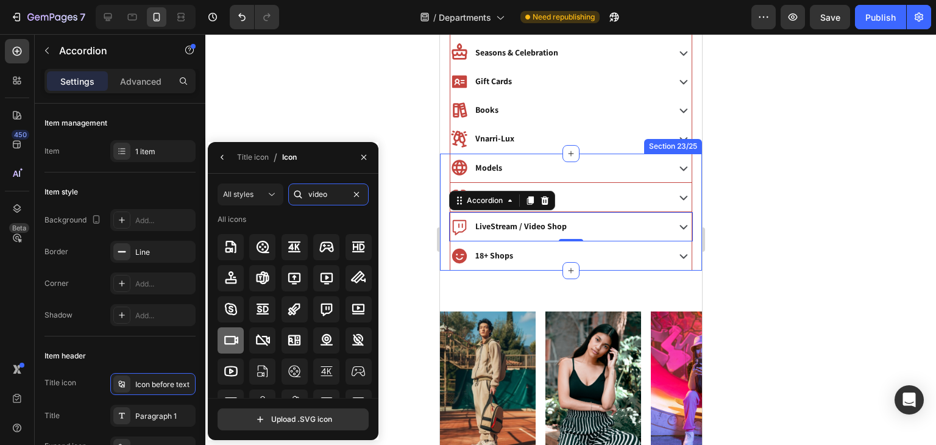
type input "video"
click at [224, 340] on icon at bounding box center [231, 340] width 15 height 15
click at [224, 308] on icon at bounding box center [231, 309] width 15 height 15
click at [224, 342] on icon at bounding box center [231, 340] width 14 height 9
click at [849, 291] on div at bounding box center [570, 239] width 731 height 411
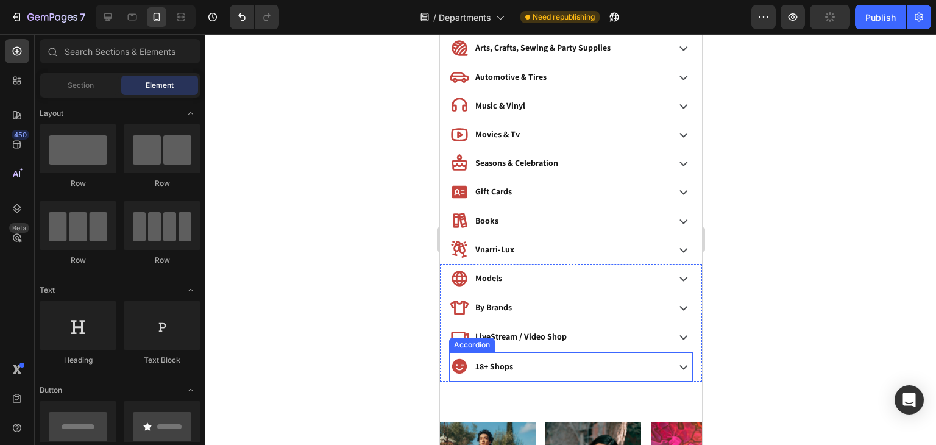
scroll to position [757, 0]
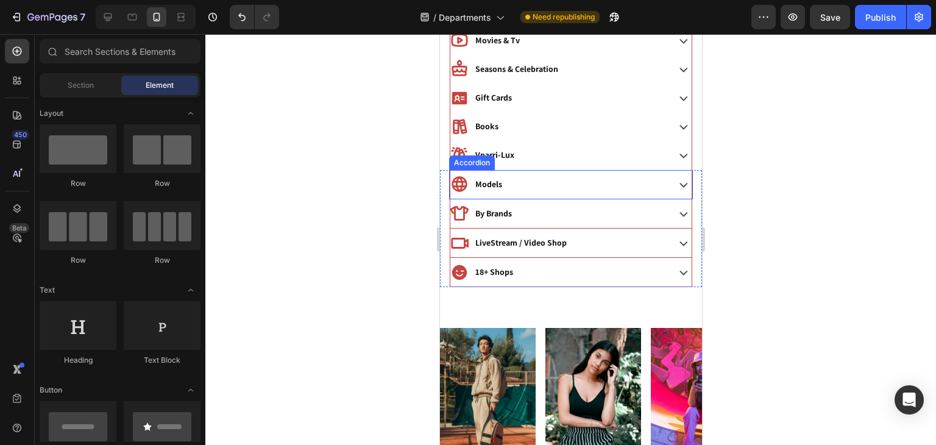
click at [575, 190] on div "Models" at bounding box center [557, 184] width 215 height 19
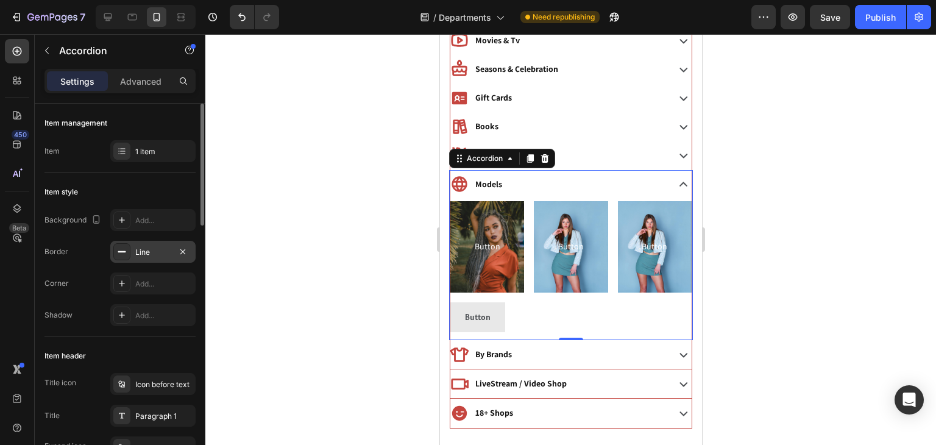
click at [149, 252] on div "Line" at bounding box center [152, 252] width 35 height 11
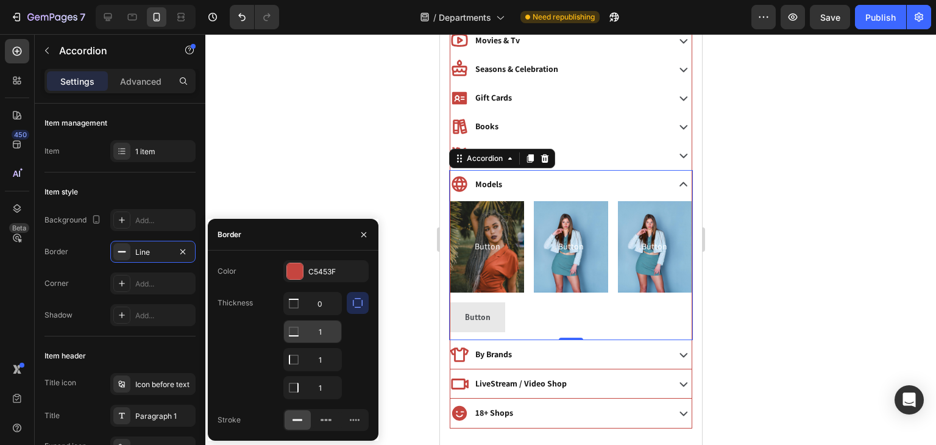
click at [320, 314] on input "1" at bounding box center [312, 303] width 57 height 22
type input "0"
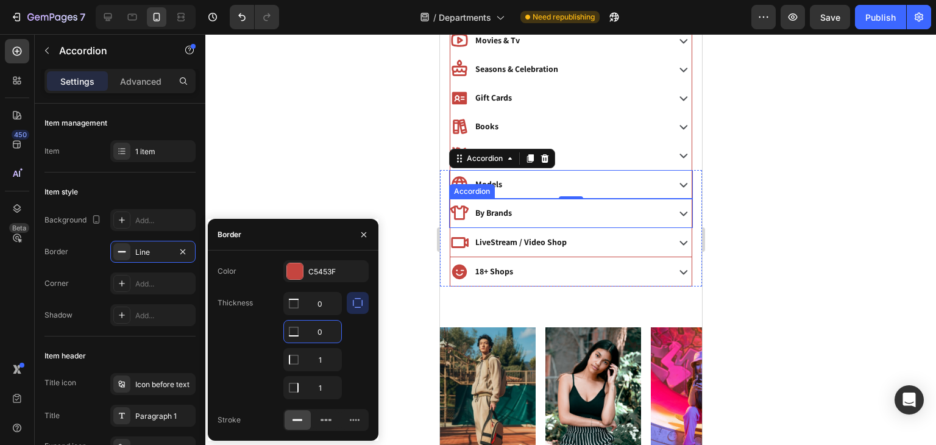
click at [530, 219] on div "By Brands" at bounding box center [557, 212] width 215 height 19
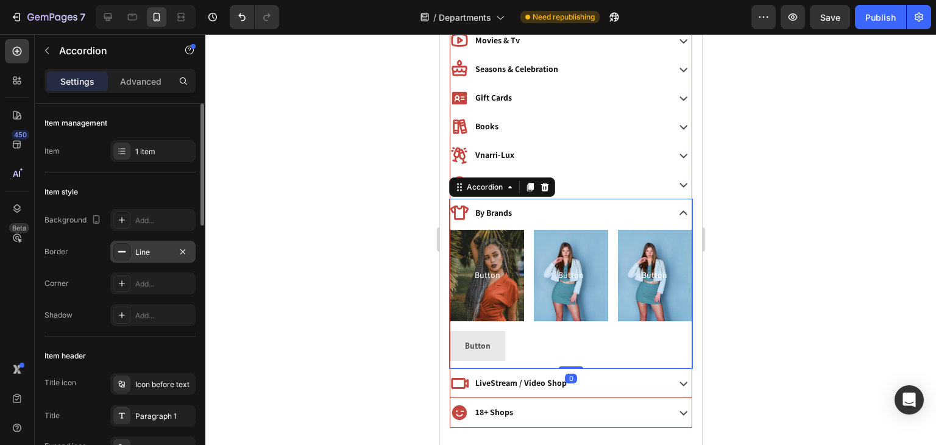
click at [142, 252] on div "Line" at bounding box center [152, 252] width 35 height 11
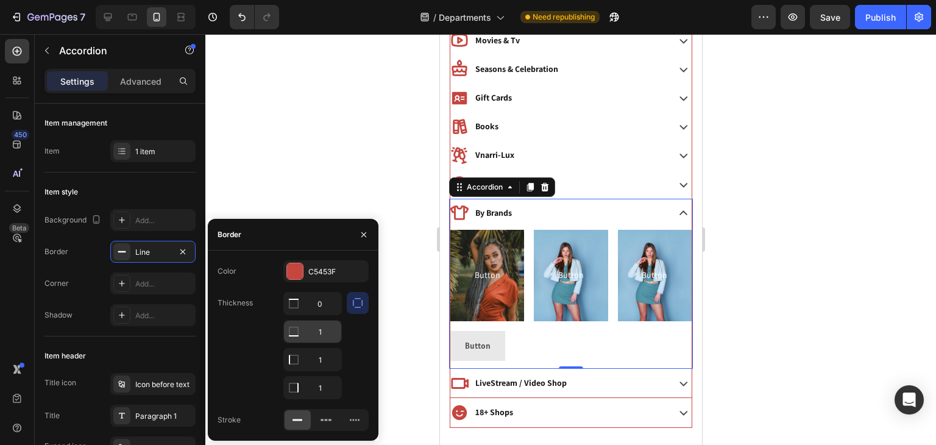
click at [324, 314] on input "1" at bounding box center [312, 303] width 57 height 22
type input "0"
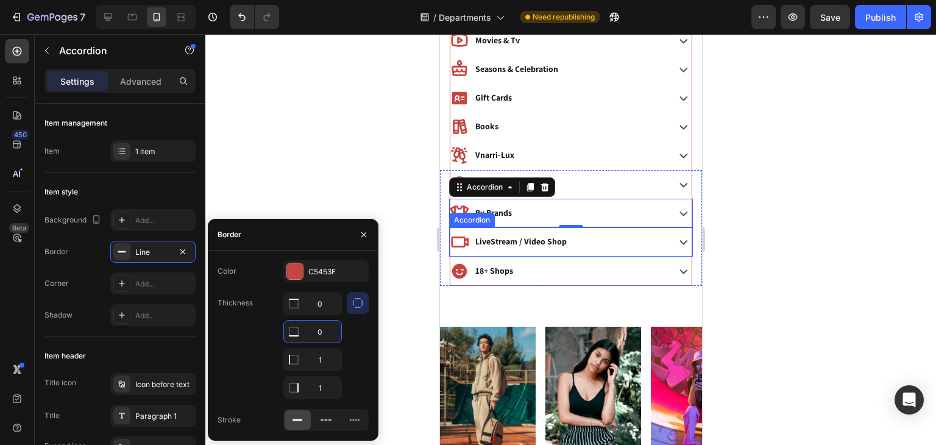
click at [545, 234] on p "LiveStream / Video Shop" at bounding box center [520, 241] width 91 height 15
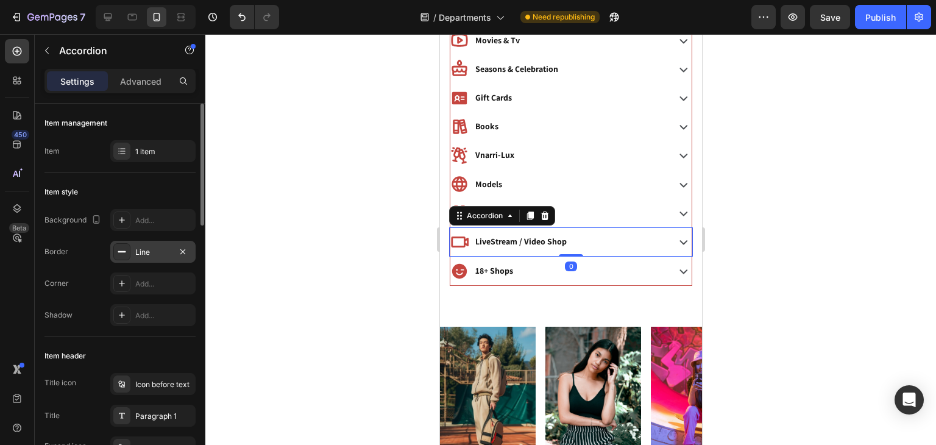
click at [144, 253] on div "Line" at bounding box center [152, 252] width 35 height 11
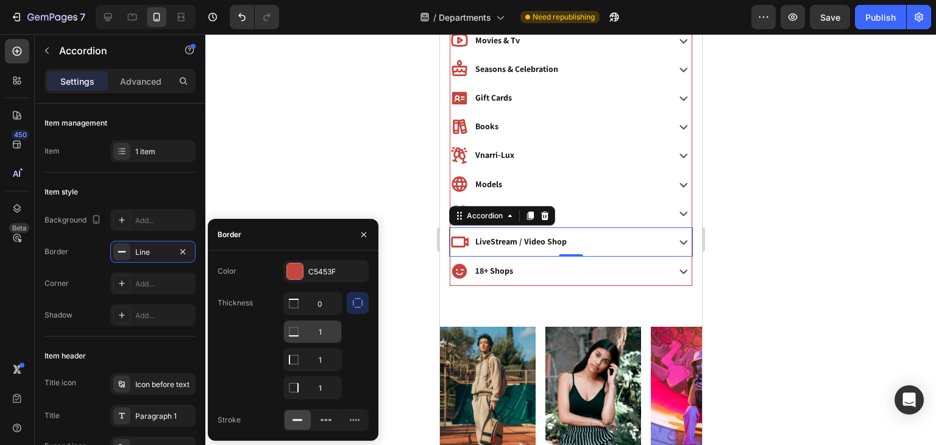
click at [325, 314] on input "1" at bounding box center [312, 303] width 57 height 22
type input "0"
click at [763, 239] on div at bounding box center [570, 239] width 731 height 411
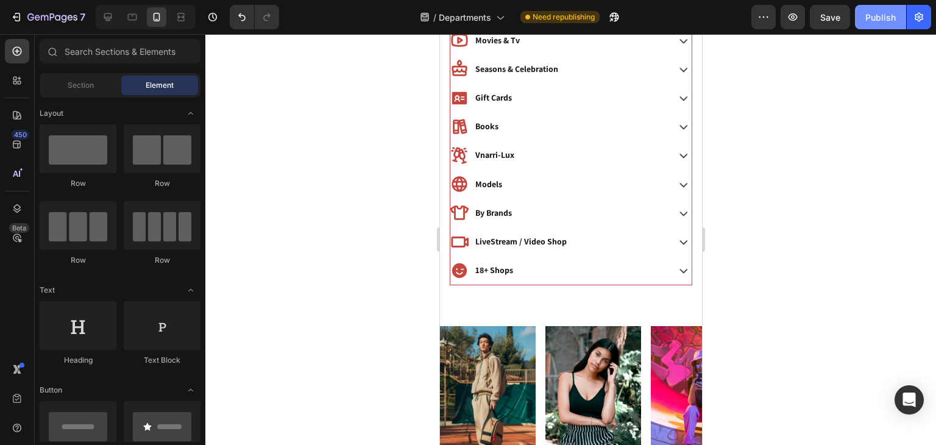
click at [876, 21] on div "Publish" at bounding box center [880, 17] width 30 height 13
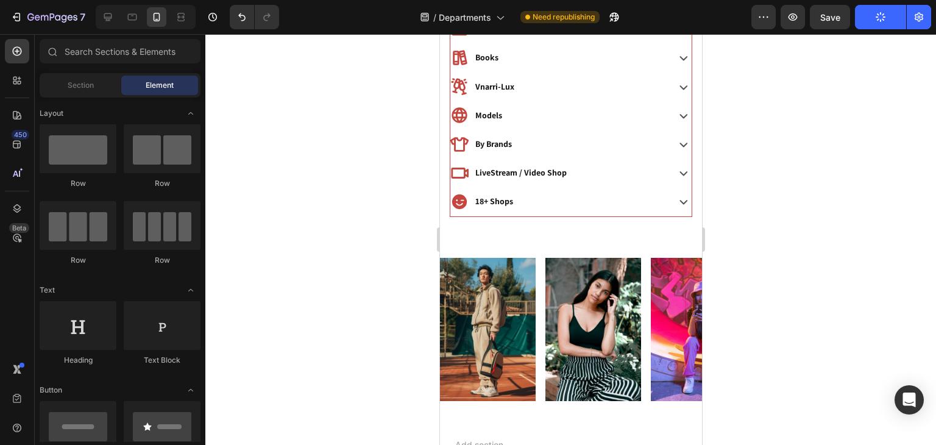
scroll to position [846, 0]
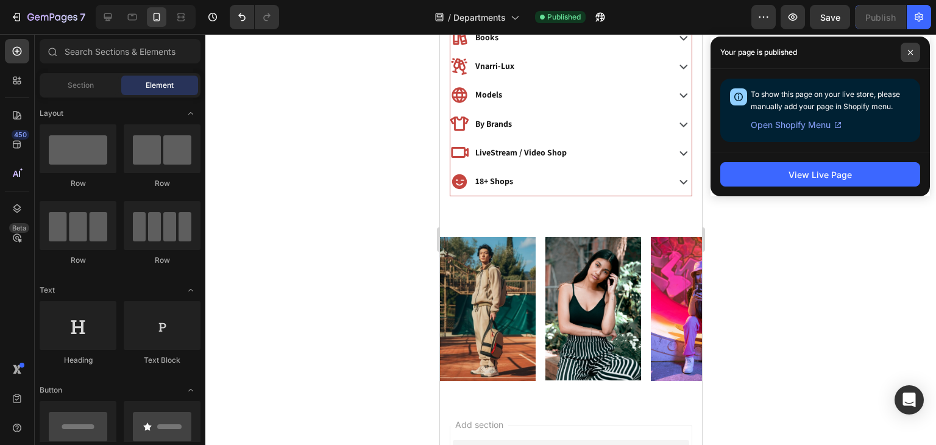
click at [909, 54] on icon at bounding box center [910, 52] width 6 height 6
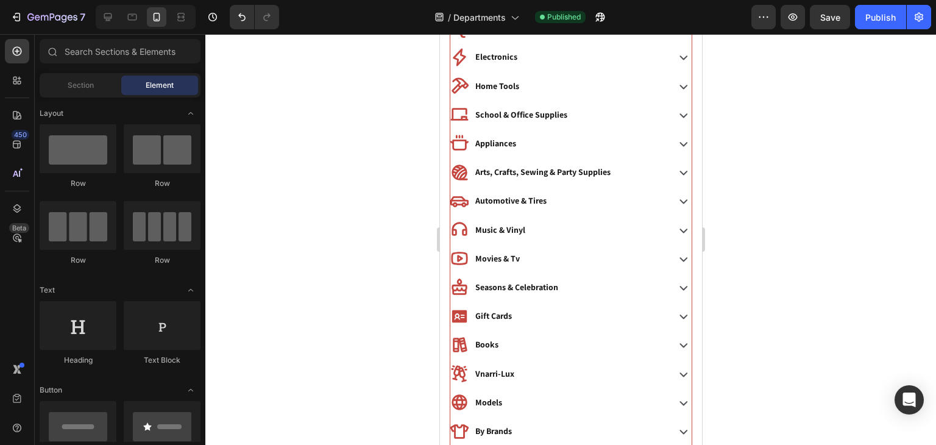
scroll to position [546, 0]
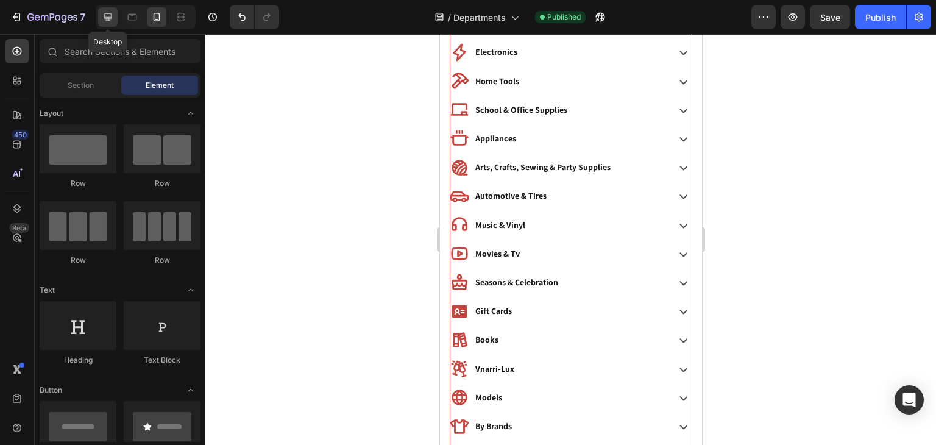
click at [115, 21] on div at bounding box center [107, 16] width 19 height 19
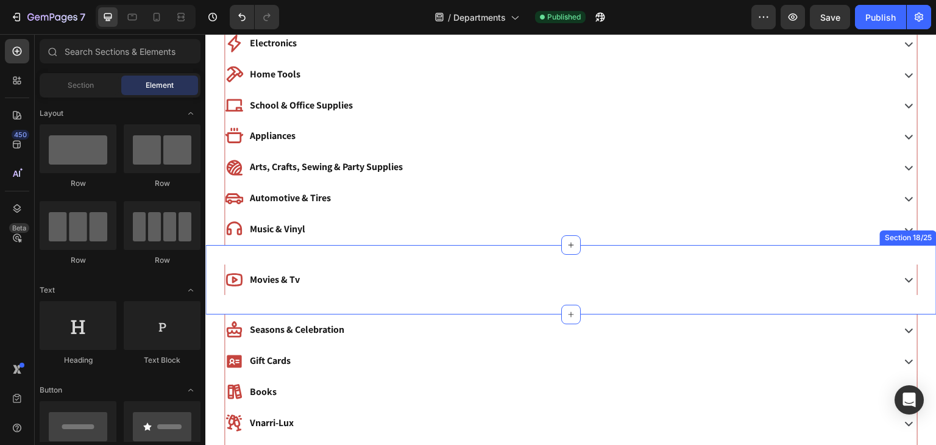
click at [297, 257] on div "Movies & Tv Accordion Section 18/25" at bounding box center [570, 280] width 731 height 70
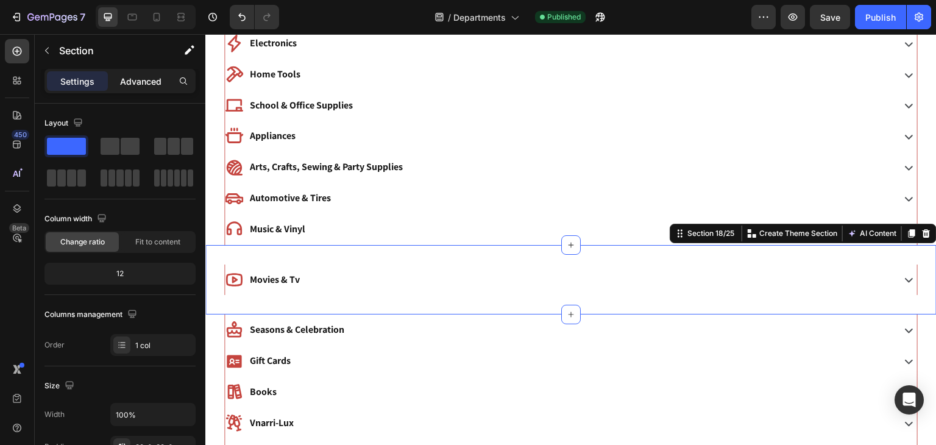
click at [127, 75] on p "Advanced" at bounding box center [140, 81] width 41 height 13
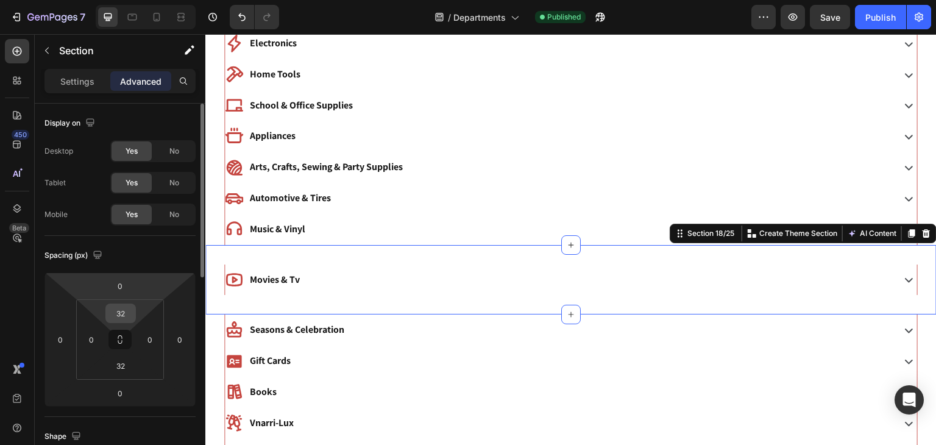
click at [118, 312] on input "32" at bounding box center [120, 313] width 24 height 18
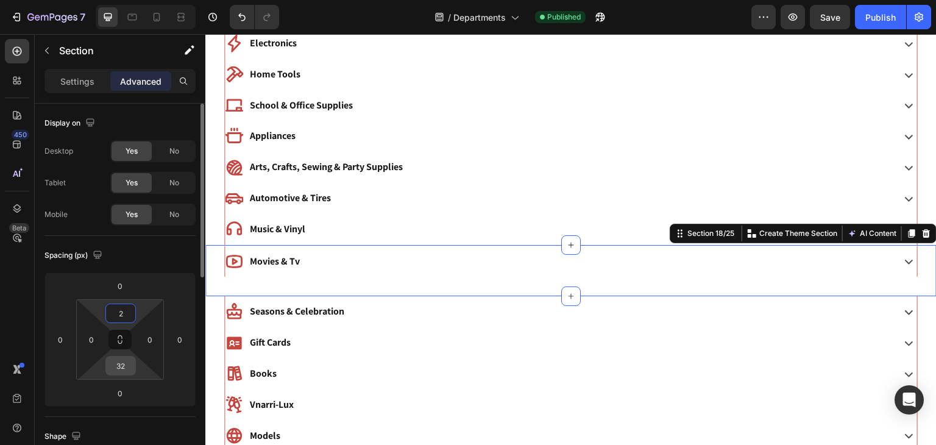
type input "2"
click at [119, 361] on input "32" at bounding box center [120, 365] width 24 height 18
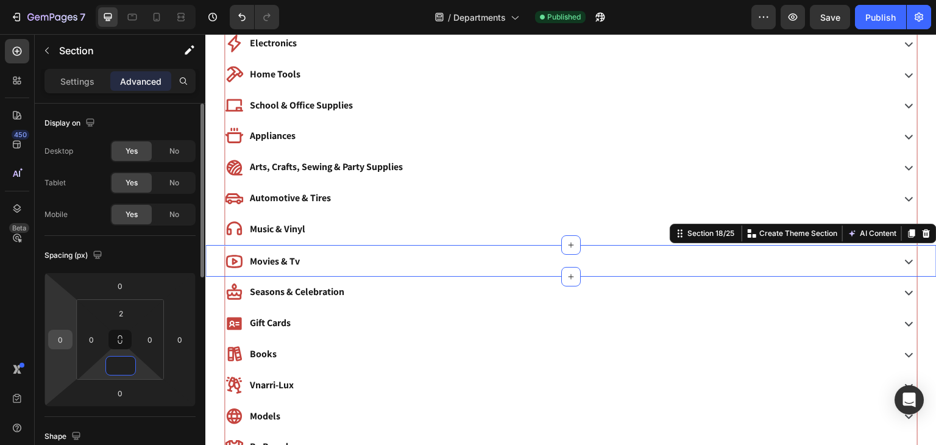
type input "0"
click at [63, 345] on input "0" at bounding box center [60, 339] width 18 height 18
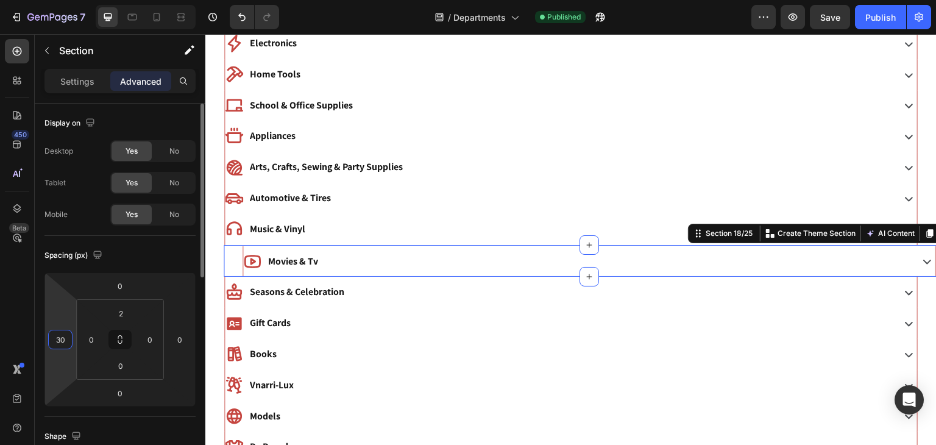
type input "3"
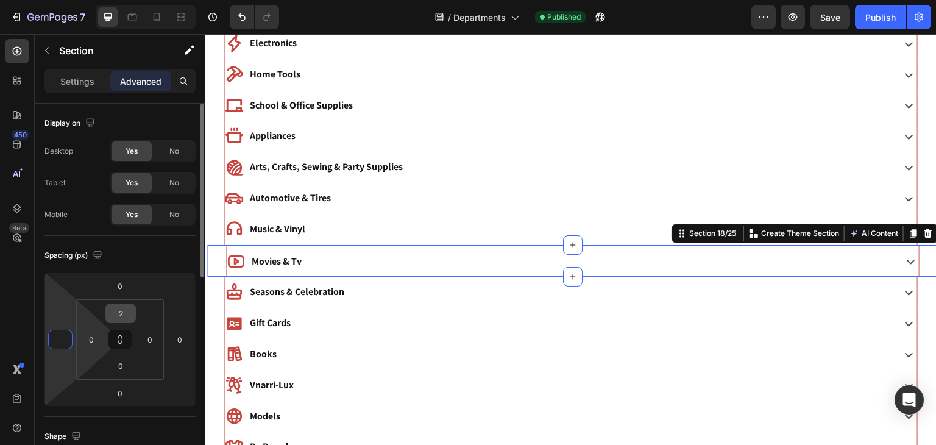
click at [126, 311] on input "2" at bounding box center [120, 313] width 24 height 18
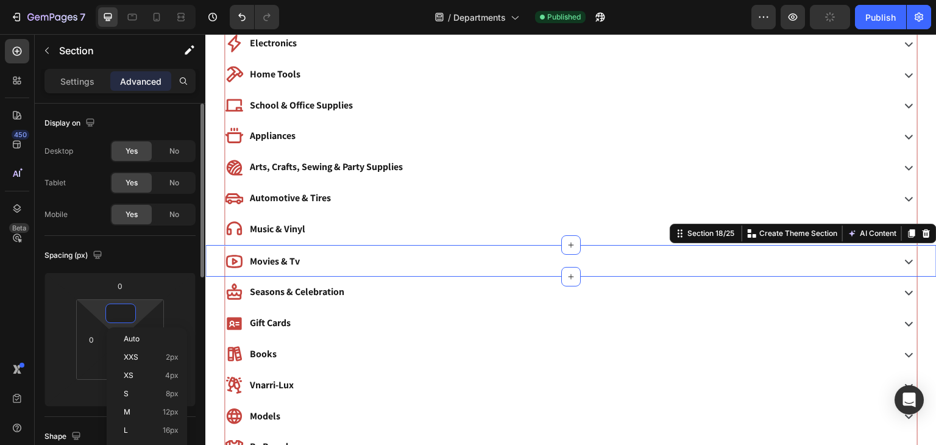
type input "0"
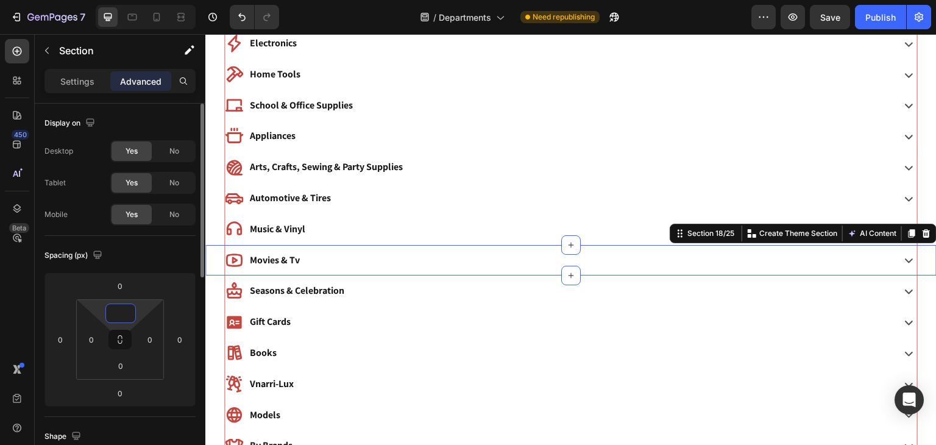
type input "0"
click at [154, 256] on div "Spacing (px)" at bounding box center [119, 255] width 151 height 19
click at [866, 16] on div "Publish" at bounding box center [880, 17] width 30 height 13
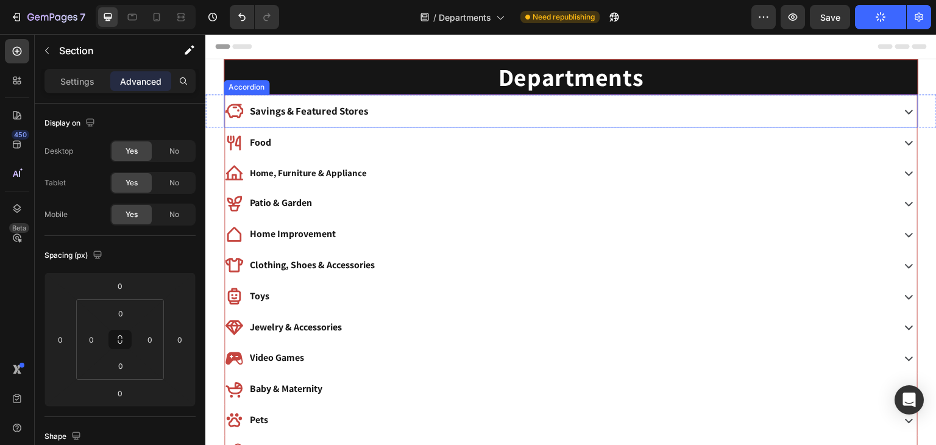
click at [384, 114] on div "Savings & Featured Stores" at bounding box center [558, 111] width 666 height 23
